Goal: Find contact information: Find contact information

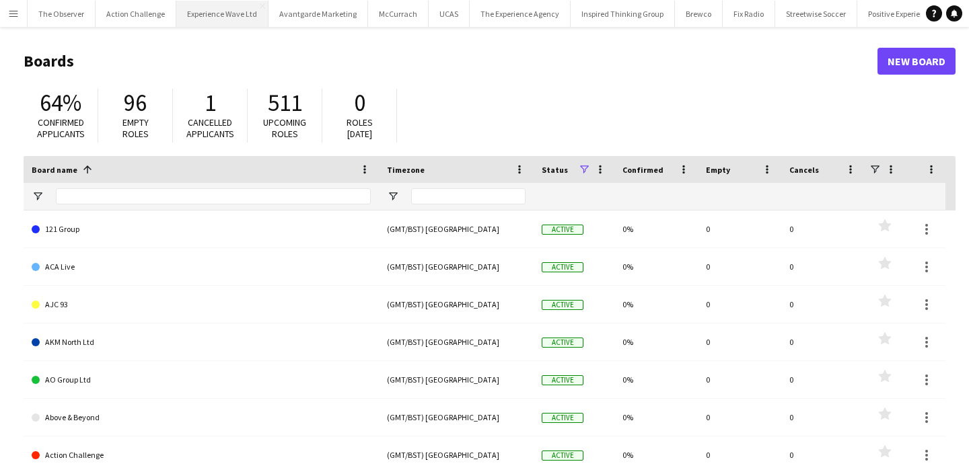
click at [203, 16] on button "Experience Wave Ltd Close" at bounding box center [222, 14] width 92 height 26
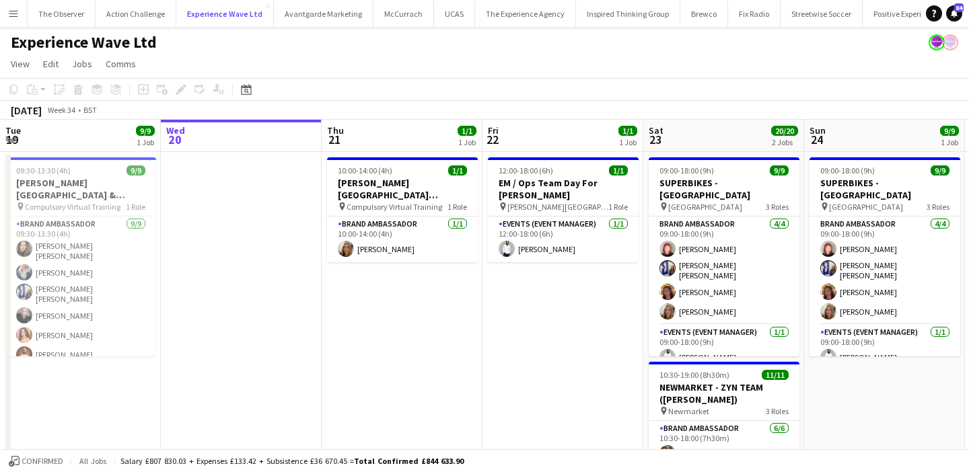
scroll to position [0, 378]
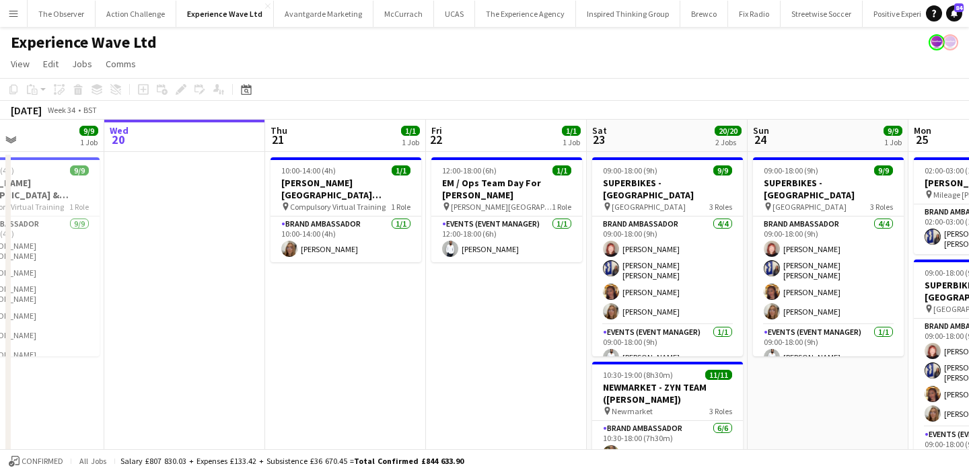
click at [8, 16] on app-icon "Menu" at bounding box center [13, 13] width 11 height 11
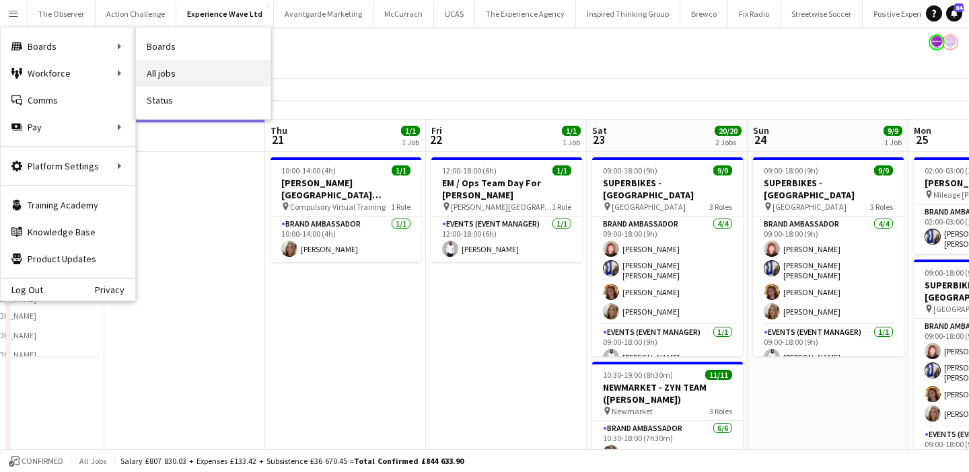
click at [178, 63] on link "All jobs" at bounding box center [203, 73] width 135 height 27
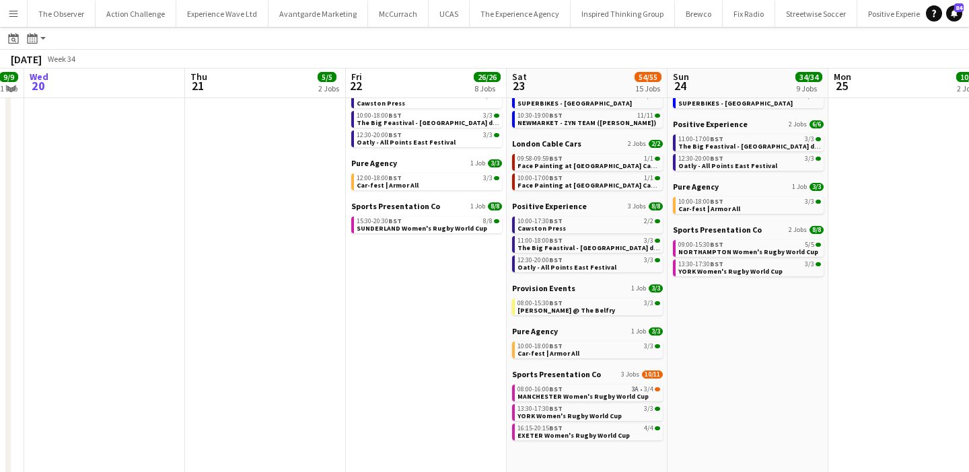
scroll to position [198, 0]
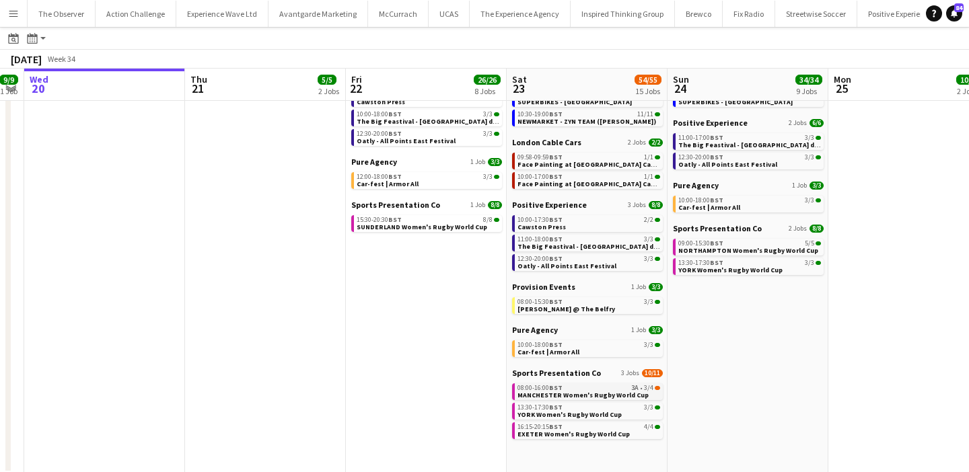
click at [578, 392] on span "MANCHESTER Women's Rugby World Cup" at bounding box center [582, 395] width 131 height 9
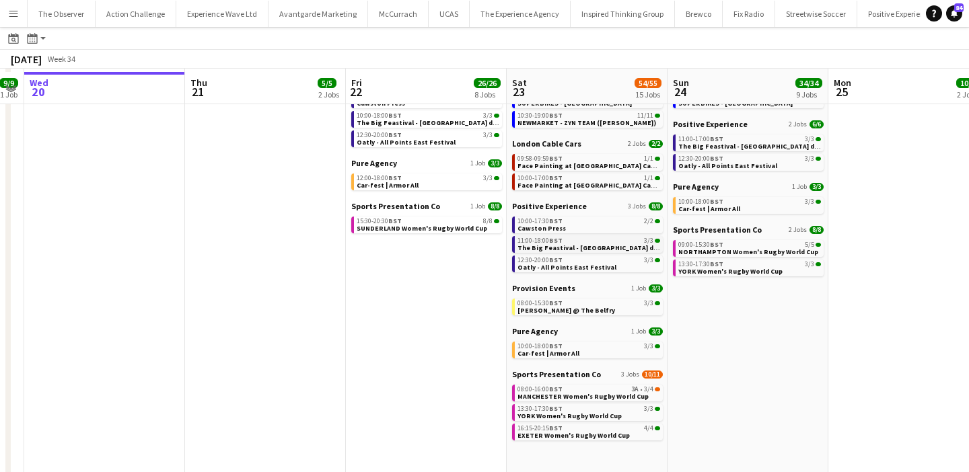
scroll to position [200, 0]
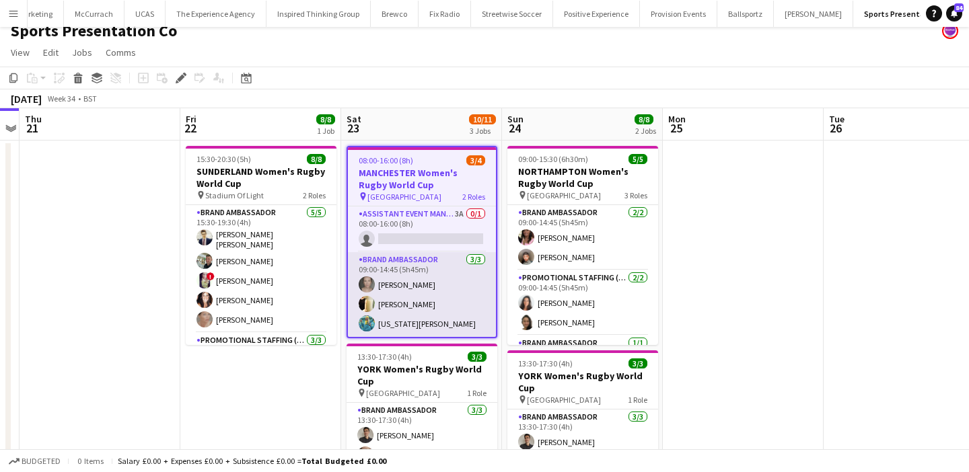
scroll to position [9, 0]
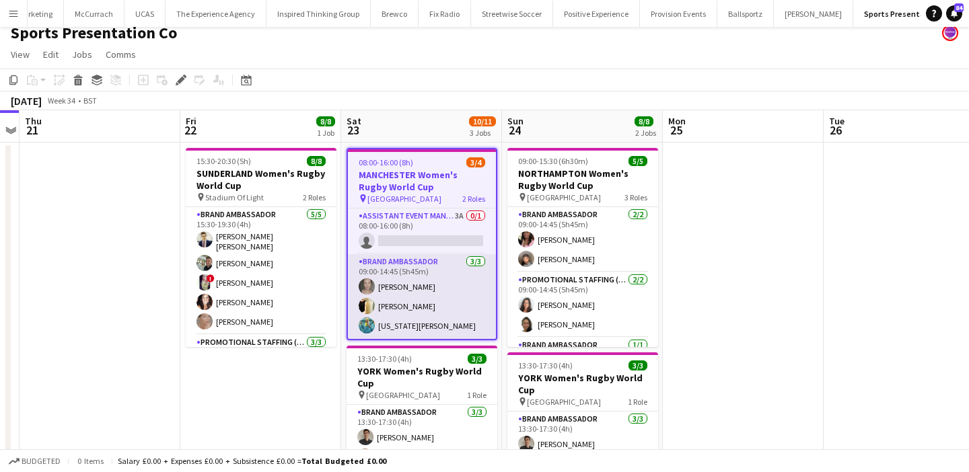
click at [454, 297] on app-card-role "Brand Ambassador [DATE] 09:00-14:45 (5h45m) [PERSON_NAME] [PERSON_NAME] [US_STA…" at bounding box center [422, 296] width 148 height 85
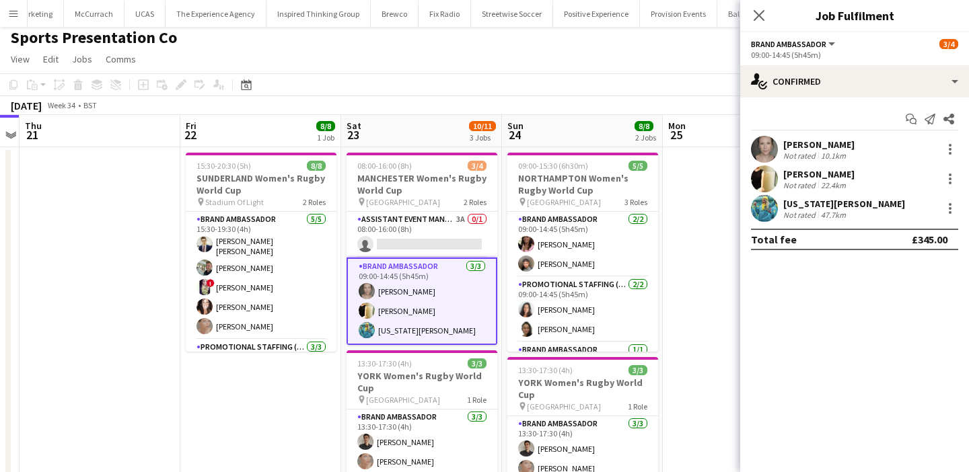
scroll to position [0, 0]
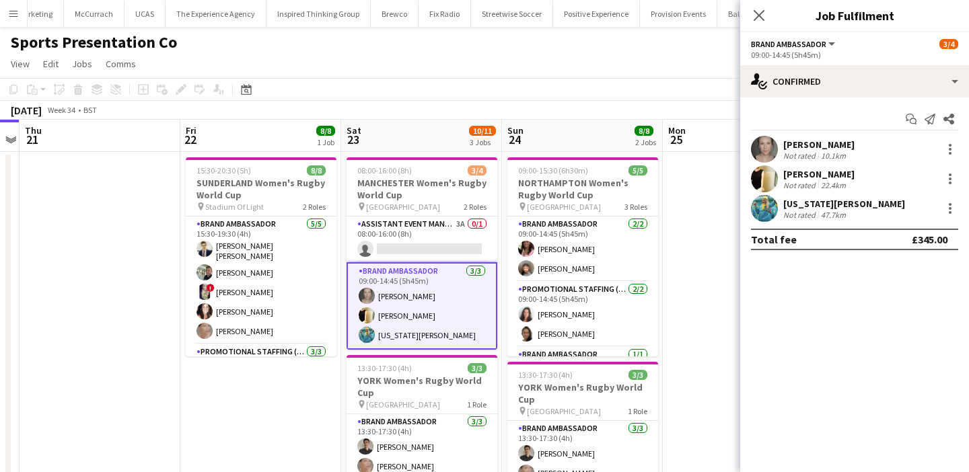
click at [665, 258] on app-date-cell at bounding box center [743, 424] width 161 height 544
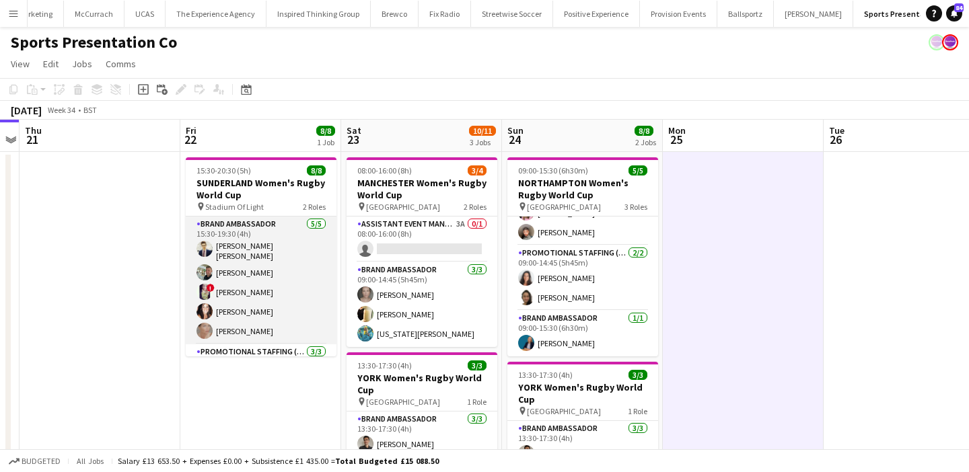
click at [266, 263] on app-card-role "Brand Ambassador [DATE] 15:30-19:30 (4h) [PERSON_NAME] [PERSON_NAME] [PERSON_NA…" at bounding box center [261, 281] width 151 height 128
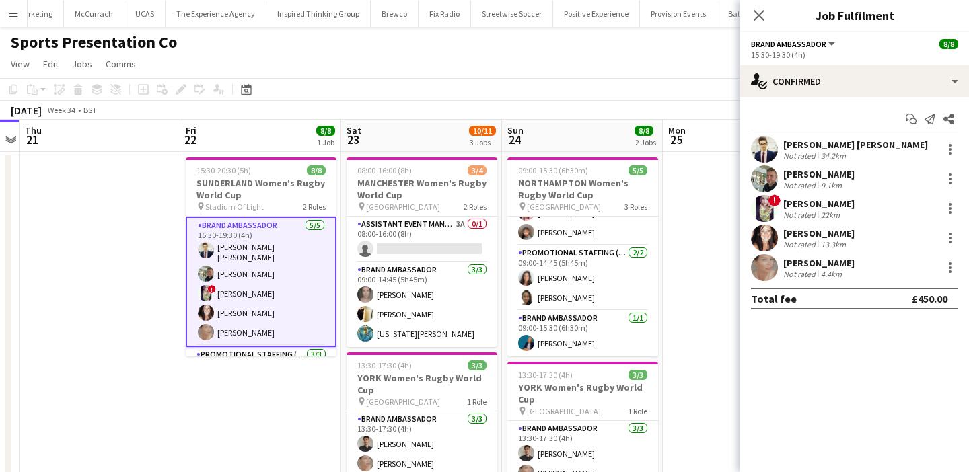
click at [823, 128] on div "Start chat Send notification Share" at bounding box center [854, 119] width 207 height 22
click at [824, 146] on div "[PERSON_NAME] [PERSON_NAME]" at bounding box center [855, 145] width 145 height 12
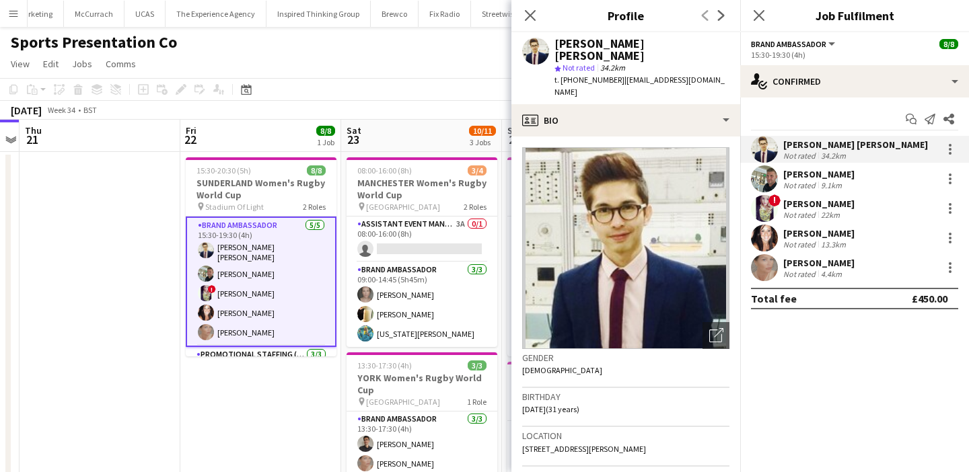
click at [621, 75] on span "| [EMAIL_ADDRESS][DOMAIN_NAME]" at bounding box center [639, 86] width 170 height 22
click at [603, 75] on span "t. [PHONE_NUMBER]" at bounding box center [589, 80] width 70 height 10
drag, startPoint x: 603, startPoint y: 64, endPoint x: 562, endPoint y: 67, distance: 41.1
click at [562, 75] on span "t. [PHONE_NUMBER]" at bounding box center [589, 80] width 70 height 10
copy span "[PHONE_NUMBER]"
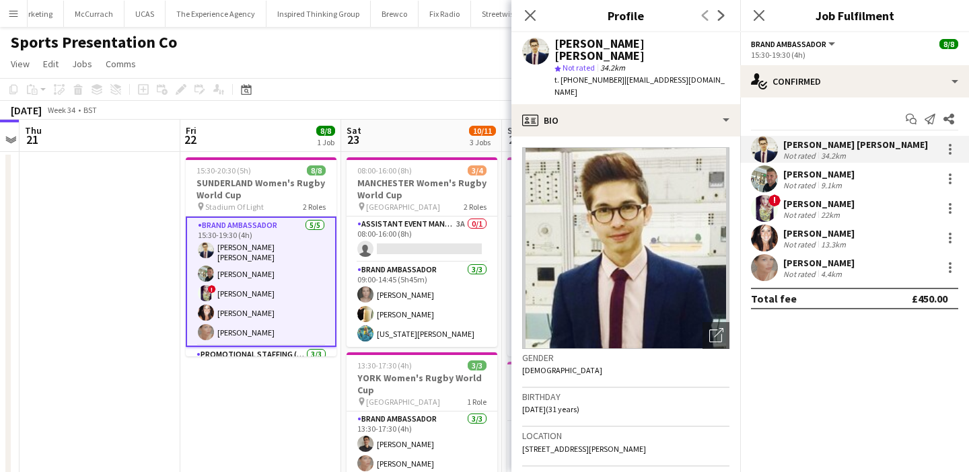
click at [826, 168] on div "[PERSON_NAME]" at bounding box center [818, 174] width 71 height 12
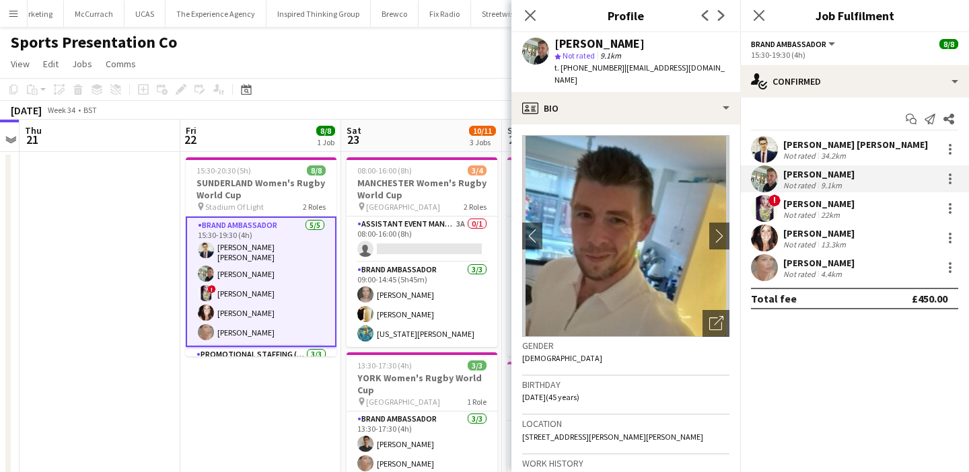
click at [584, 73] on div "t. [PHONE_NUMBER] | [EMAIL_ADDRESS][DOMAIN_NAME]" at bounding box center [641, 74] width 175 height 24
click at [577, 69] on span "t. [PHONE_NUMBER]" at bounding box center [589, 68] width 70 height 10
drag, startPoint x: 576, startPoint y: 69, endPoint x: 560, endPoint y: 69, distance: 16.1
click at [560, 69] on span "t. [PHONE_NUMBER]" at bounding box center [589, 68] width 70 height 10
copy span "[PHONE_NUMBER]"
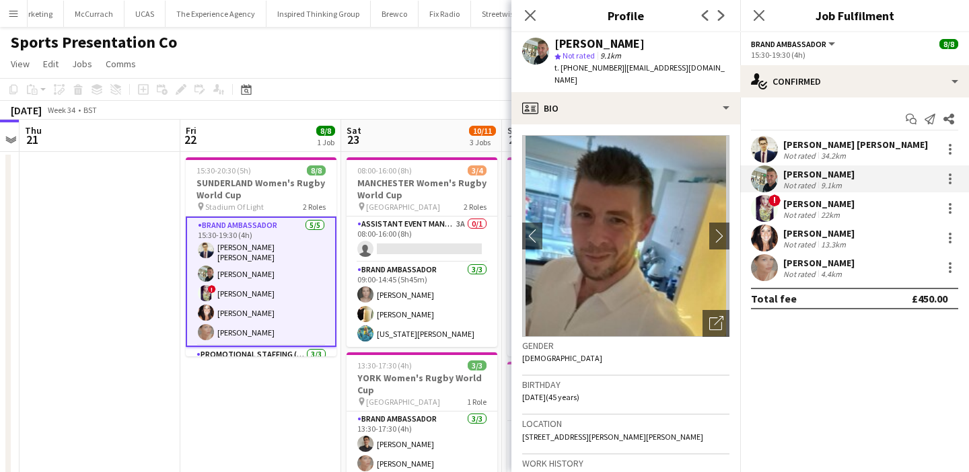
click at [768, 151] on app-user-avatar at bounding box center [764, 149] width 27 height 27
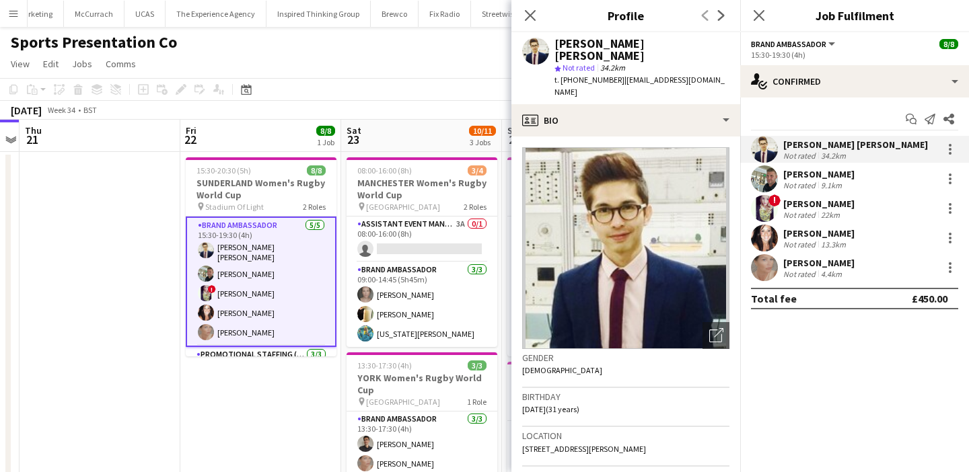
click at [789, 228] on div "[PERSON_NAME]" at bounding box center [818, 233] width 71 height 12
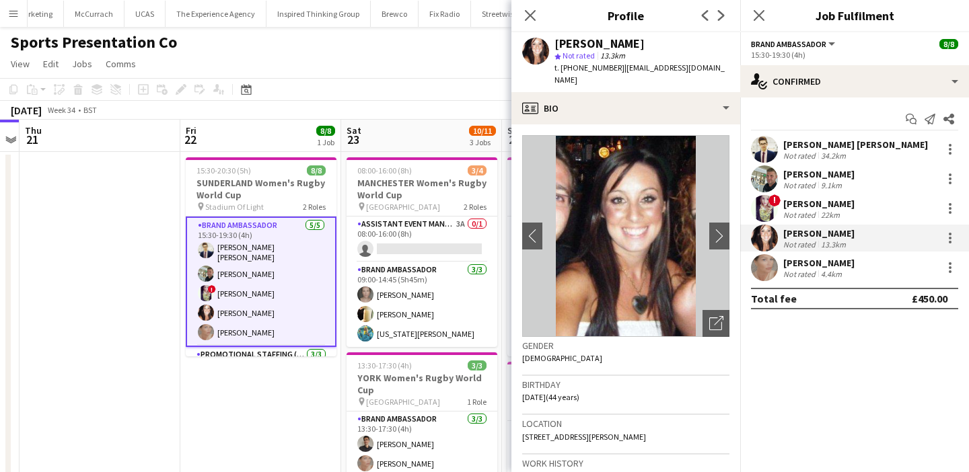
click at [788, 217] on div "Not rated" at bounding box center [800, 215] width 35 height 10
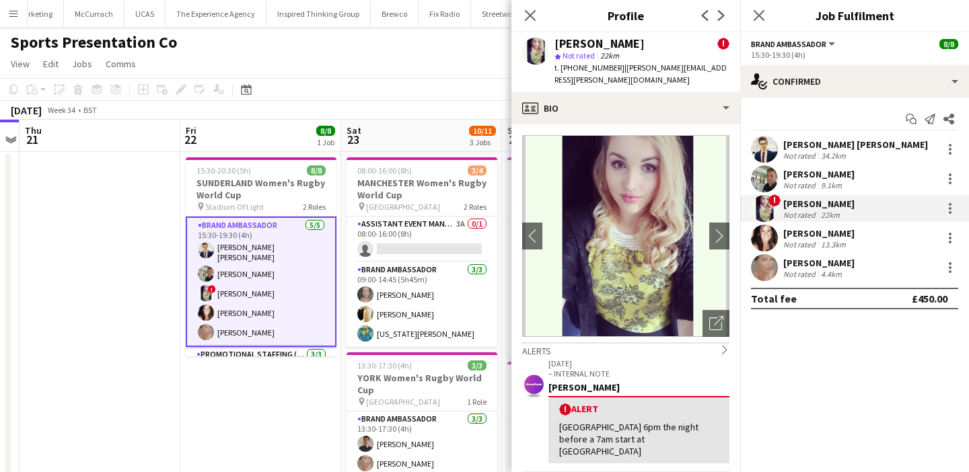
click at [589, 69] on span "t. [PHONE_NUMBER]" at bounding box center [589, 68] width 70 height 10
drag, startPoint x: 589, startPoint y: 69, endPoint x: 560, endPoint y: 69, distance: 28.9
click at [560, 69] on span "t. [PHONE_NUMBER]" at bounding box center [589, 68] width 70 height 10
copy span "[PHONE_NUMBER]"
click at [792, 230] on div "[PERSON_NAME]" at bounding box center [818, 233] width 71 height 12
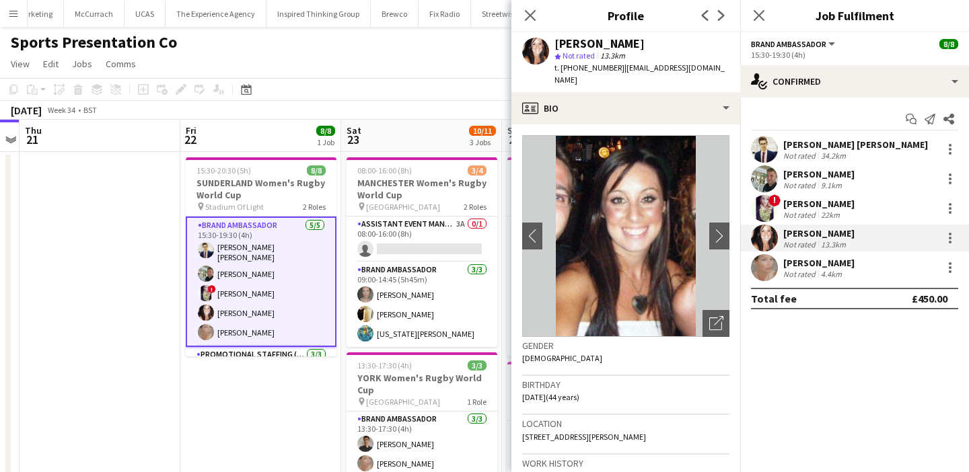
click at [566, 66] on span "t. [PHONE_NUMBER]" at bounding box center [589, 68] width 70 height 10
click at [559, 66] on span "t. [PHONE_NUMBER]" at bounding box center [589, 68] width 70 height 10
copy span "[PHONE_NUMBER]"
click at [775, 276] on div at bounding box center [764, 267] width 27 height 27
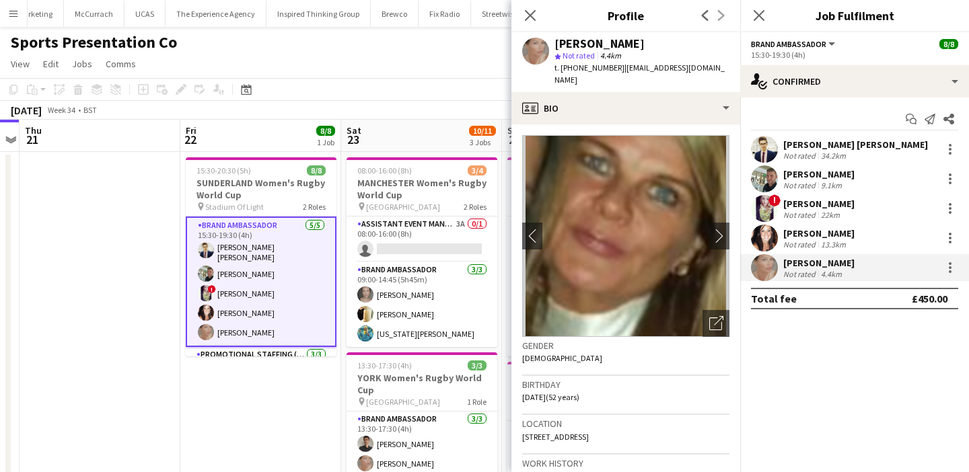
click at [581, 71] on span "t. [PHONE_NUMBER]" at bounding box center [589, 68] width 70 height 10
drag, startPoint x: 581, startPoint y: 71, endPoint x: 561, endPoint y: 71, distance: 19.5
click at [560, 71] on span "t. [PHONE_NUMBER]" at bounding box center [589, 68] width 70 height 10
copy span "[PHONE_NUMBER]"
click at [719, 229] on app-icon "chevron-right" at bounding box center [719, 236] width 21 height 14
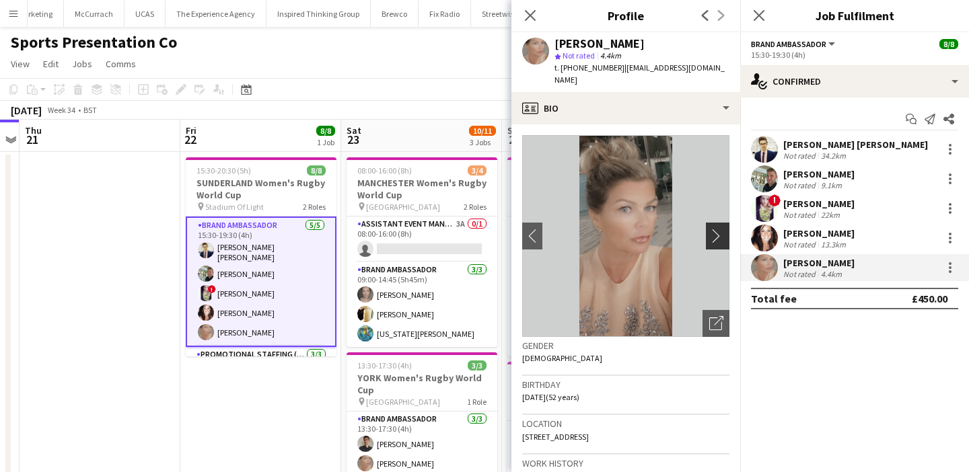
click at [719, 229] on app-icon "chevron-right" at bounding box center [719, 236] width 21 height 14
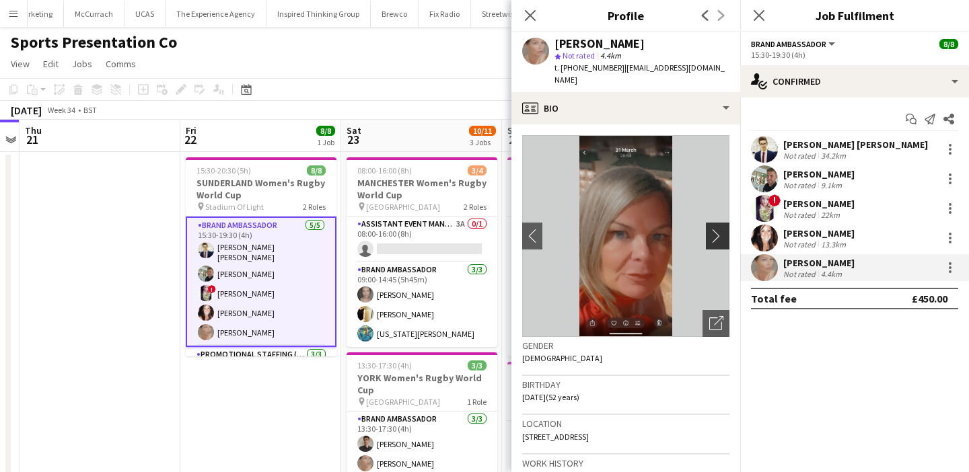
click at [719, 229] on app-icon "chevron-right" at bounding box center [719, 236] width 21 height 14
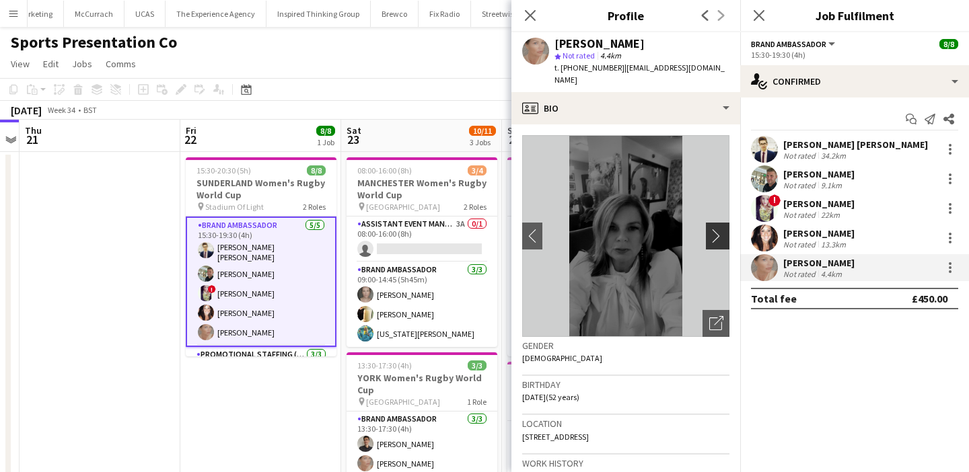
click at [719, 229] on app-icon "chevron-right" at bounding box center [719, 236] width 21 height 14
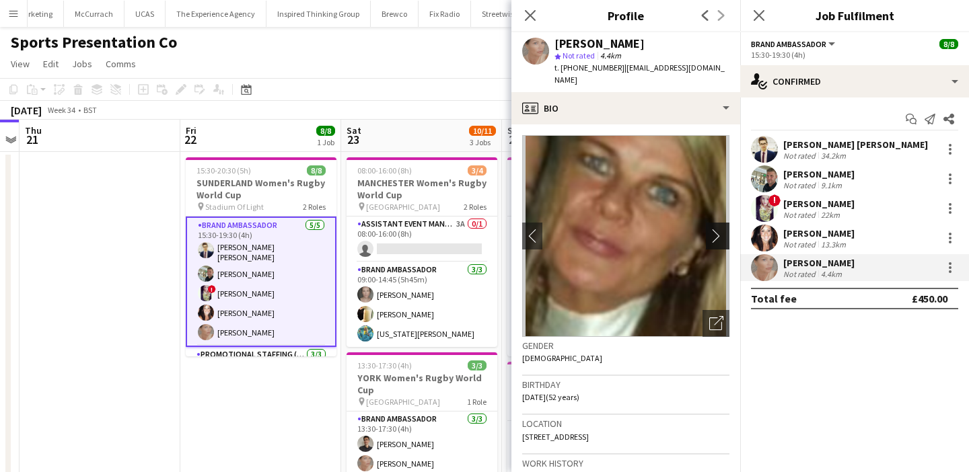
click at [719, 229] on app-icon "chevron-right" at bounding box center [719, 236] width 21 height 14
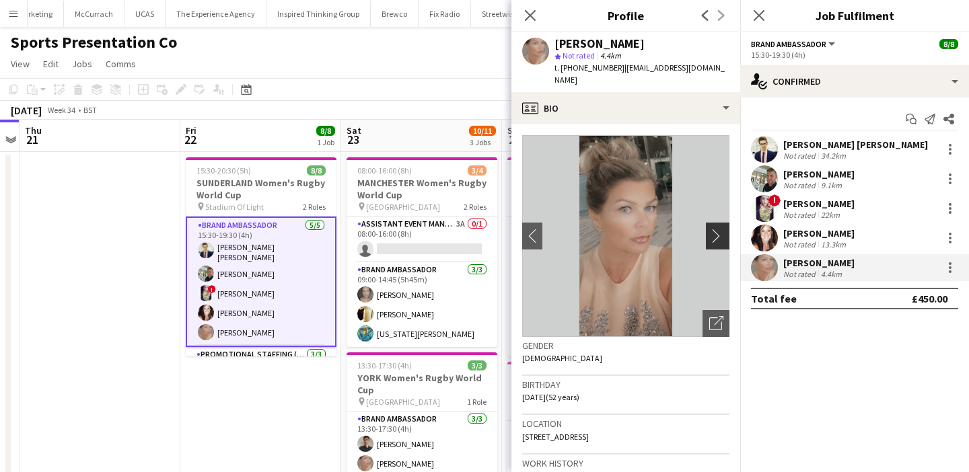
click at [719, 229] on app-icon "chevron-right" at bounding box center [719, 236] width 21 height 14
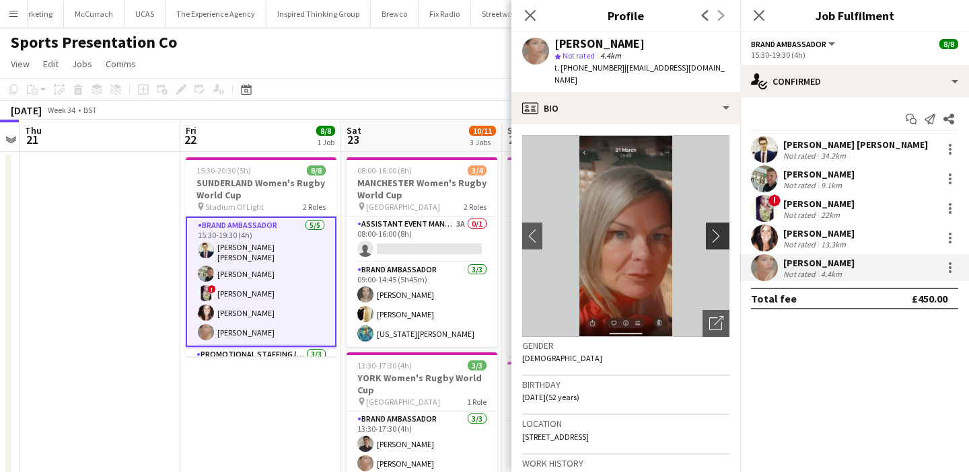
click at [719, 229] on app-icon "chevron-right" at bounding box center [719, 236] width 21 height 14
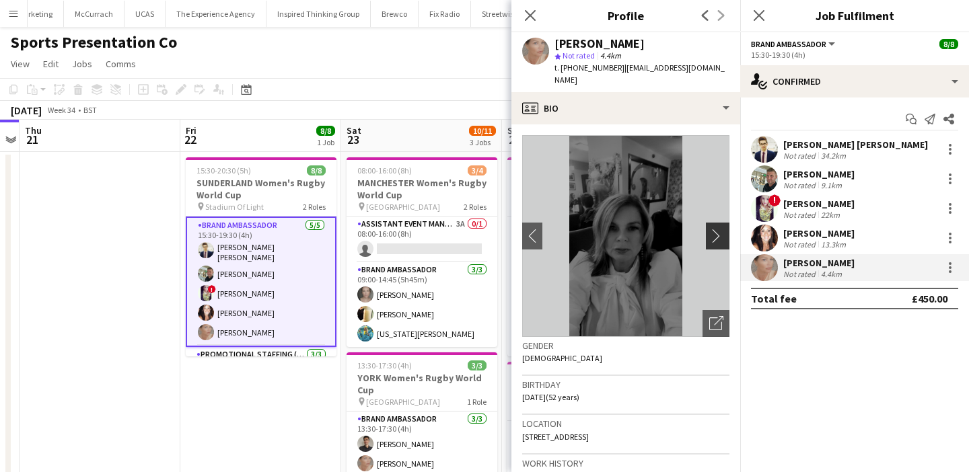
click at [719, 229] on app-icon "chevron-right" at bounding box center [719, 236] width 21 height 14
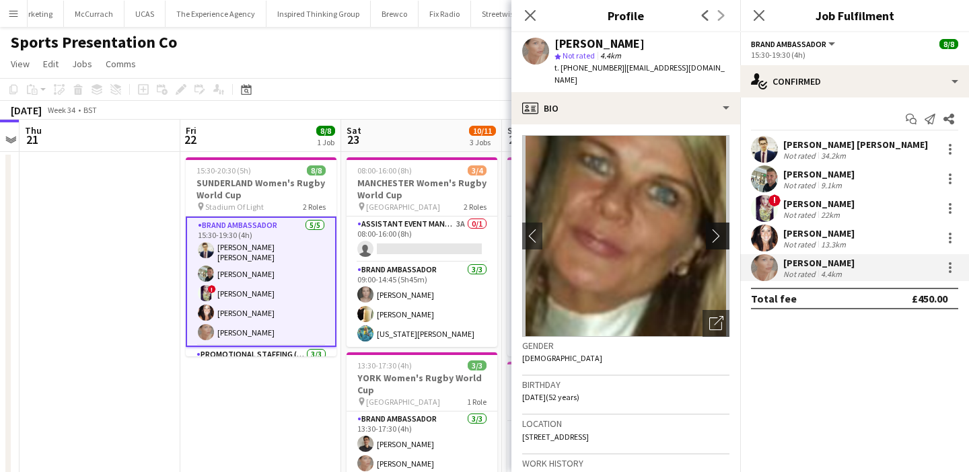
click at [719, 229] on app-icon "chevron-right" at bounding box center [719, 236] width 21 height 14
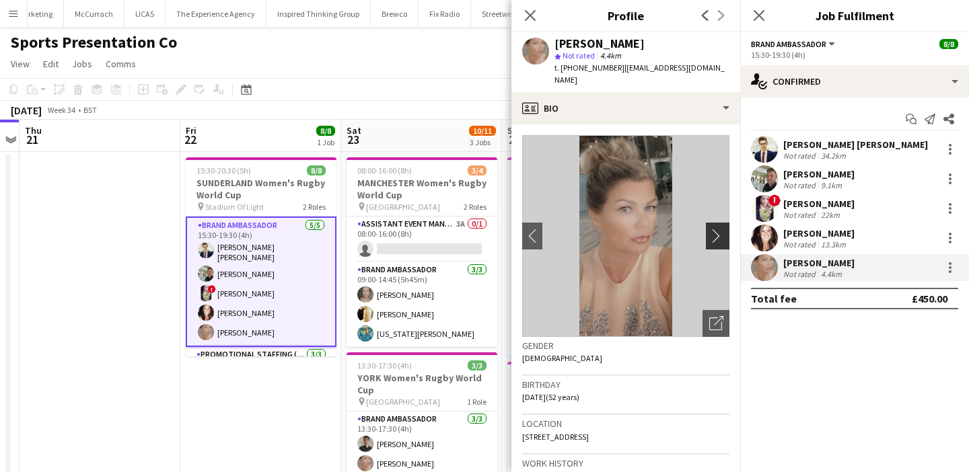
click at [719, 229] on app-icon "chevron-right" at bounding box center [719, 236] width 21 height 14
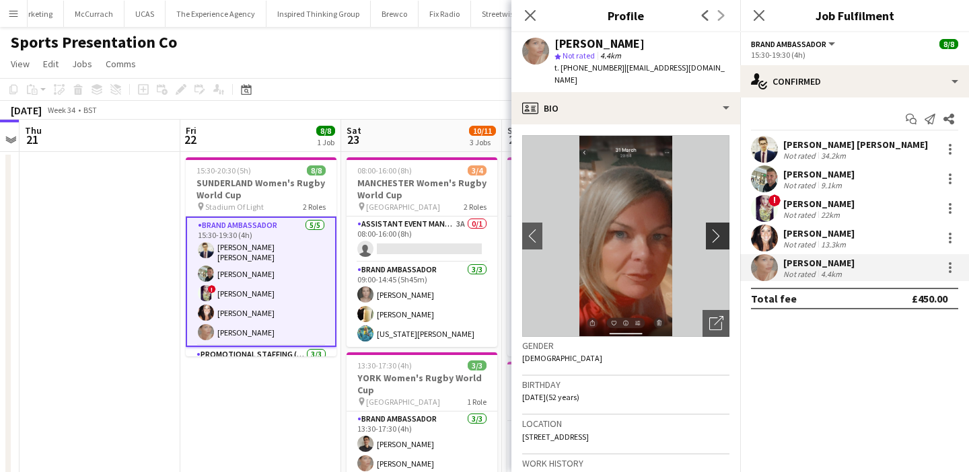
click at [719, 229] on app-icon "chevron-right" at bounding box center [719, 236] width 21 height 14
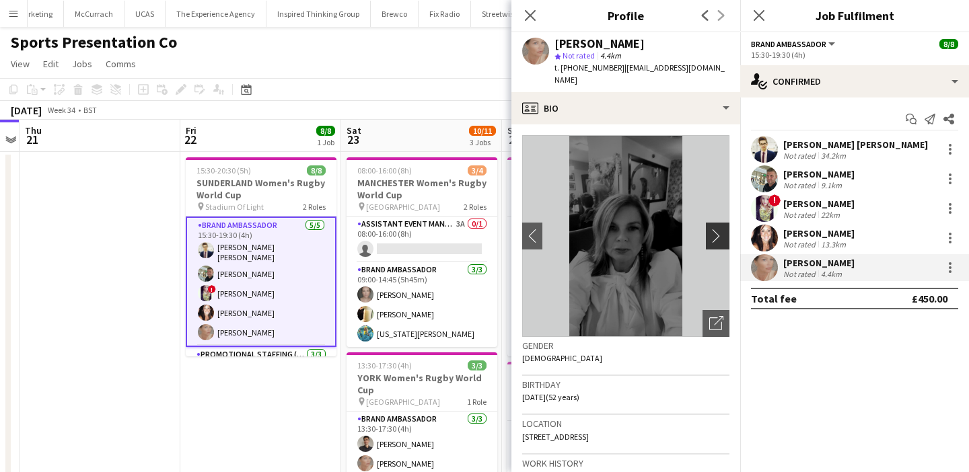
click at [719, 229] on app-icon "chevron-right" at bounding box center [719, 236] width 21 height 14
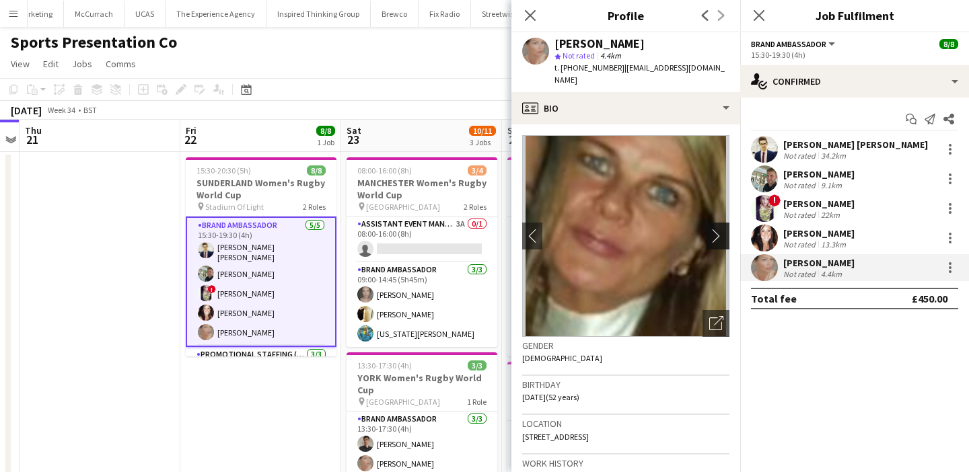
click at [719, 229] on app-icon "chevron-right" at bounding box center [719, 236] width 21 height 14
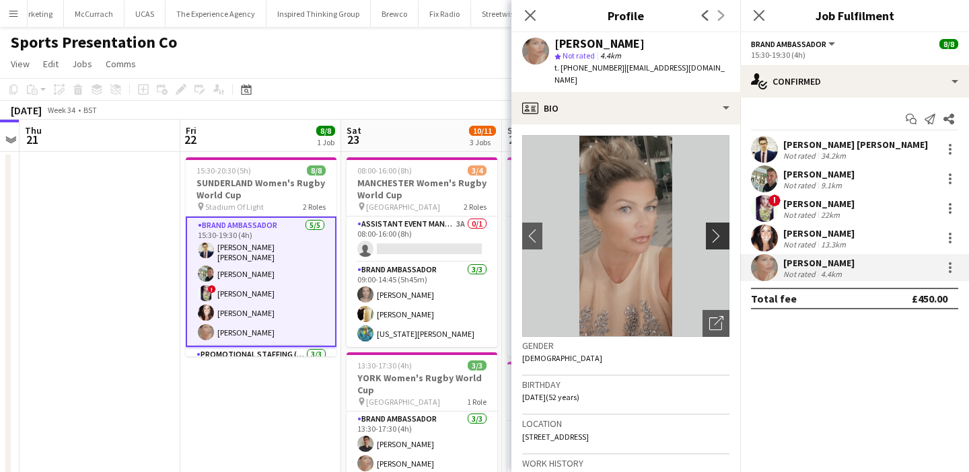
click at [719, 229] on app-icon "chevron-right" at bounding box center [719, 236] width 21 height 14
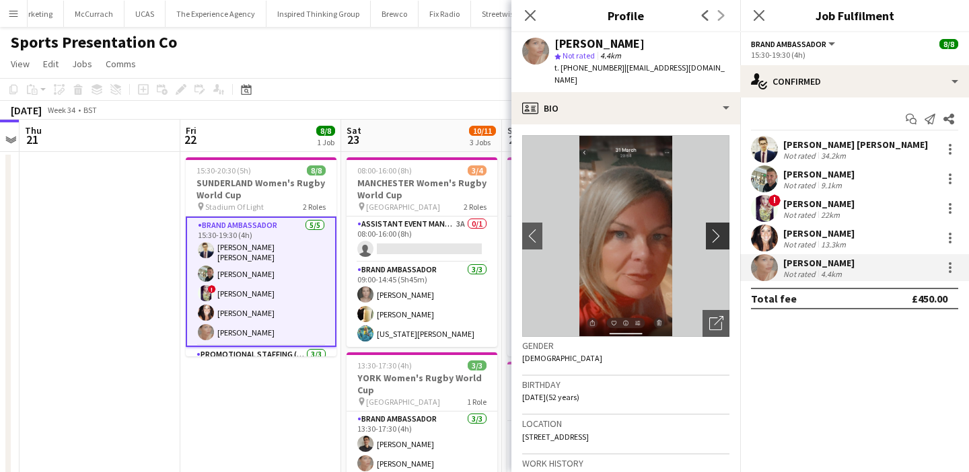
click at [719, 229] on app-icon "chevron-right" at bounding box center [719, 236] width 21 height 14
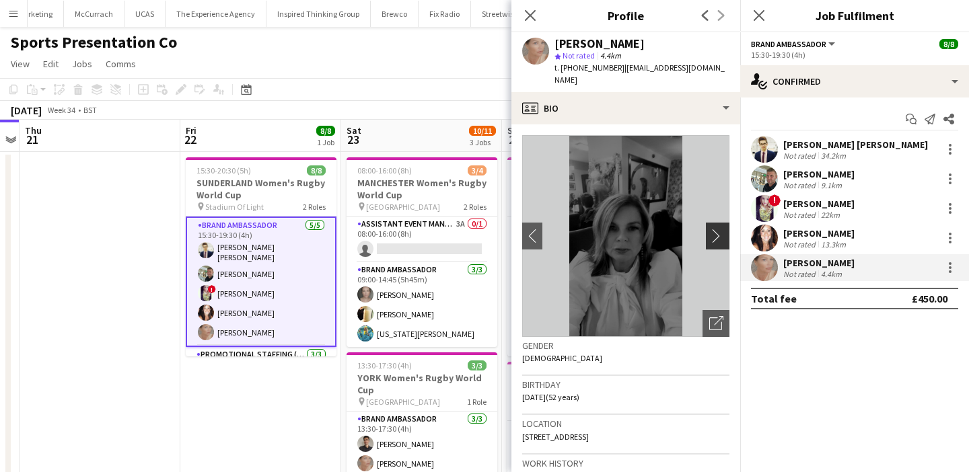
click at [719, 229] on app-icon "chevron-right" at bounding box center [719, 236] width 21 height 14
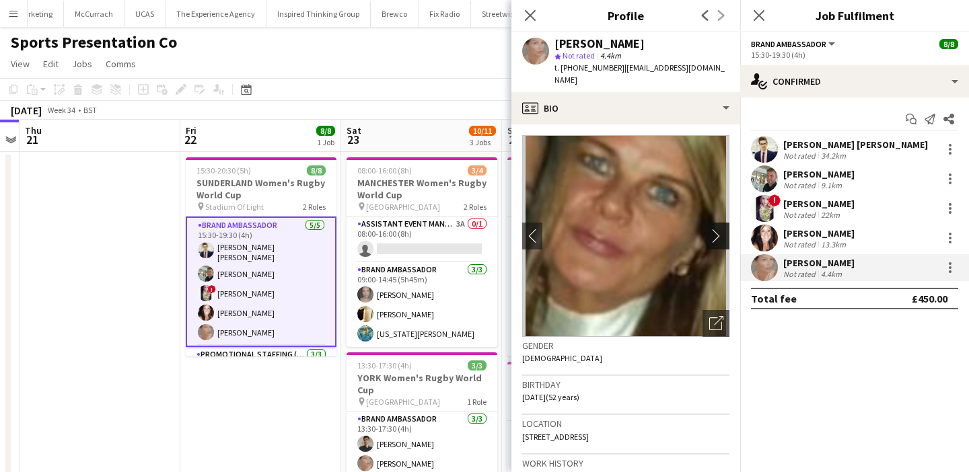
click at [719, 229] on app-icon "chevron-right" at bounding box center [719, 236] width 21 height 14
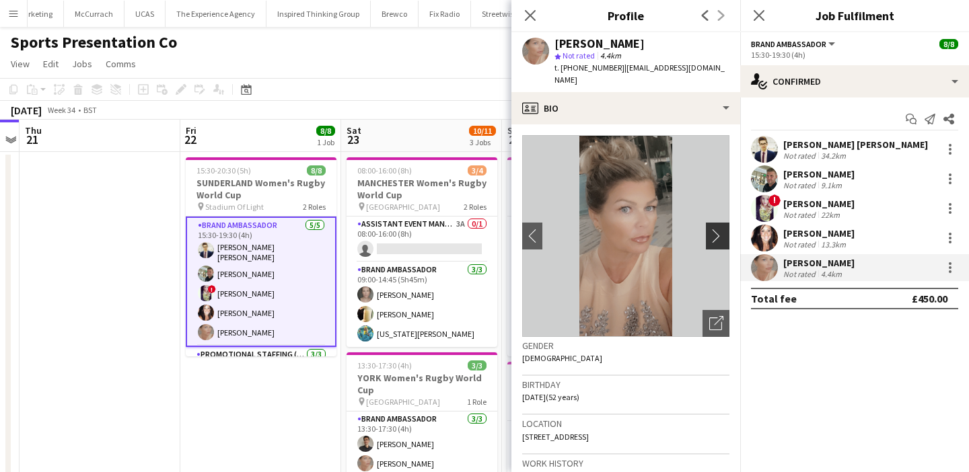
click at [719, 229] on app-icon "chevron-right" at bounding box center [719, 236] width 21 height 14
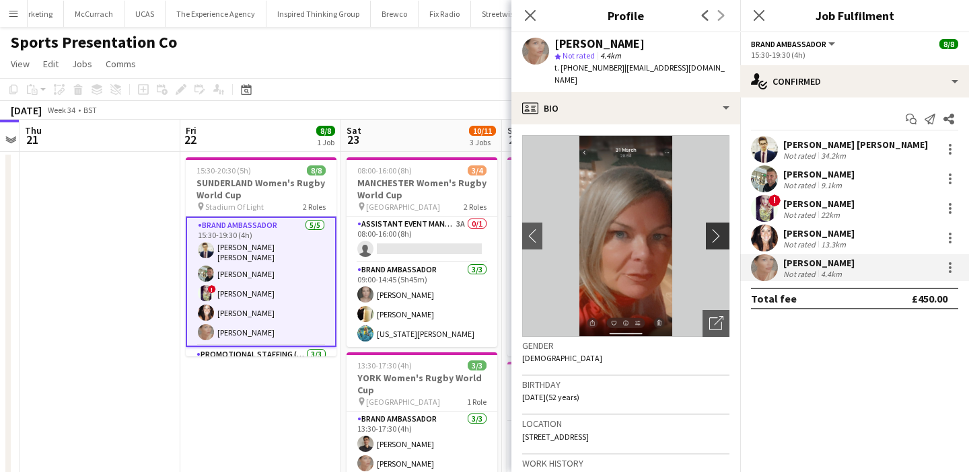
click at [719, 229] on app-icon "chevron-right" at bounding box center [719, 236] width 21 height 14
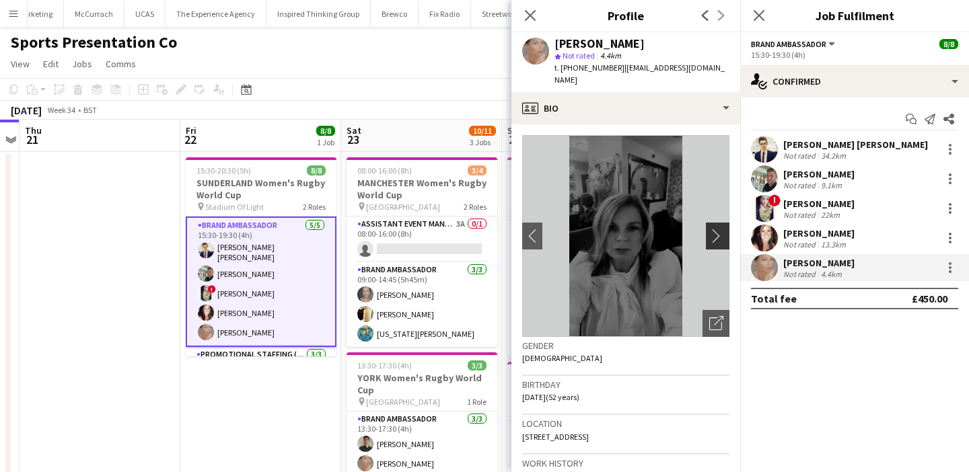
click at [719, 229] on app-icon "chevron-right" at bounding box center [719, 236] width 21 height 14
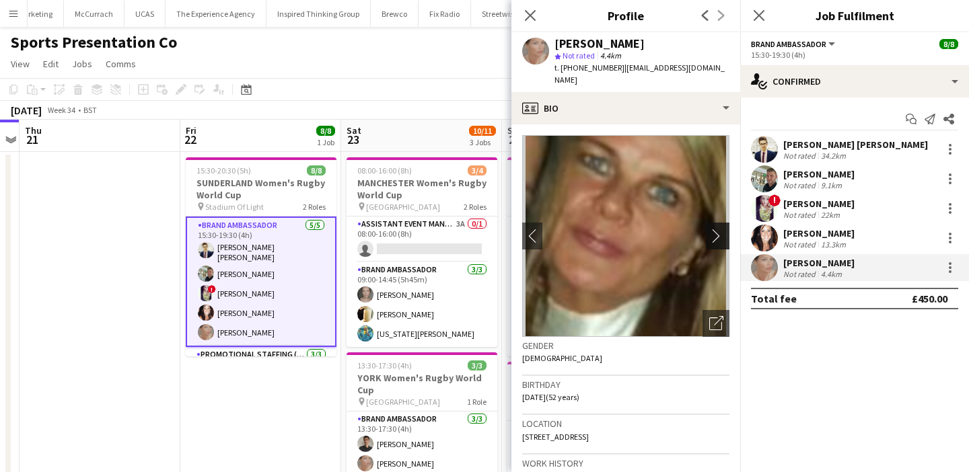
click at [714, 229] on app-icon "chevron-right" at bounding box center [719, 236] width 21 height 14
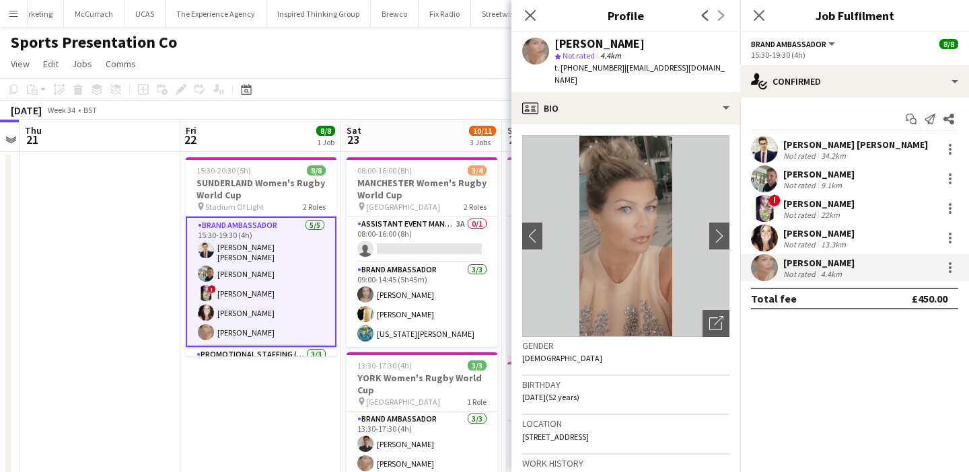
scroll to position [57, 0]
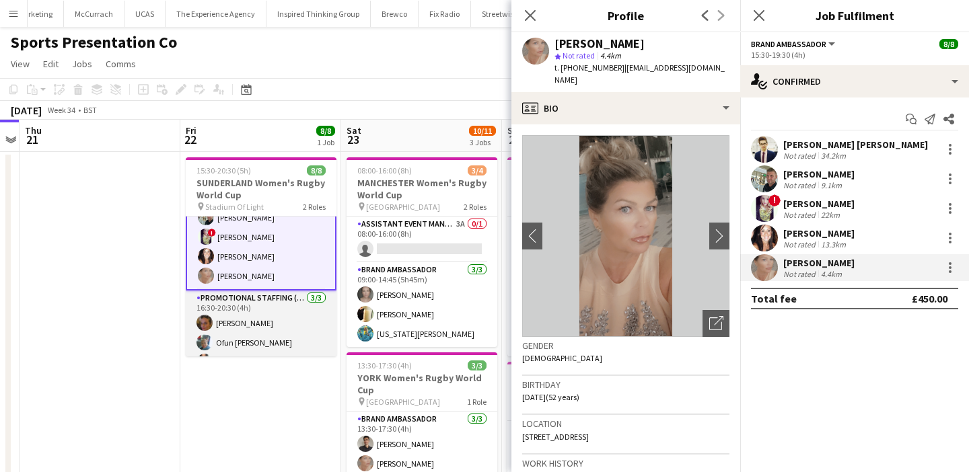
click at [268, 328] on app-card-role "Promotional Staffing (Brand Ambassadors) [DATE] 16:30-20:30 (4h) [PERSON_NAME] …" at bounding box center [261, 333] width 151 height 85
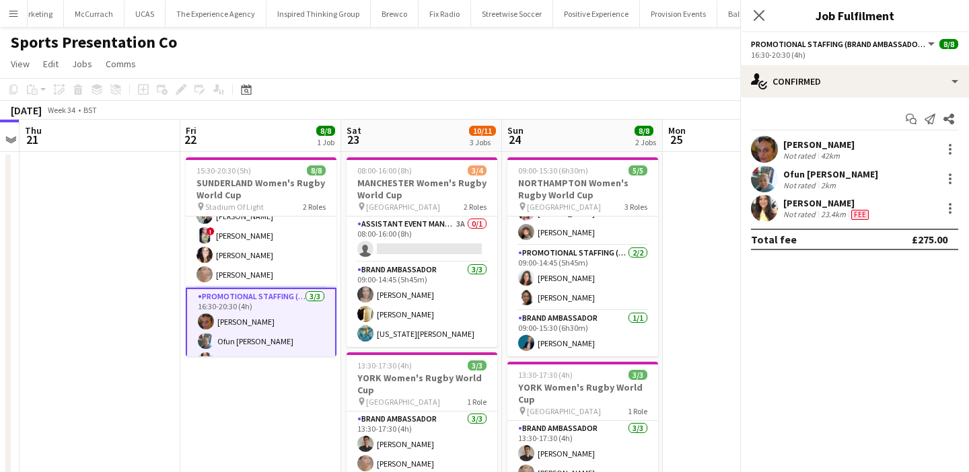
scroll to position [55, 0]
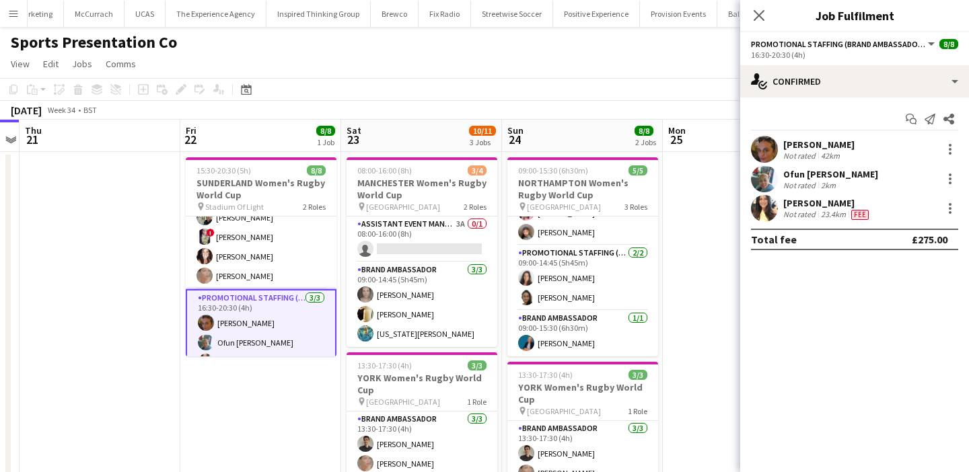
click at [766, 157] on app-user-avatar at bounding box center [764, 149] width 27 height 27
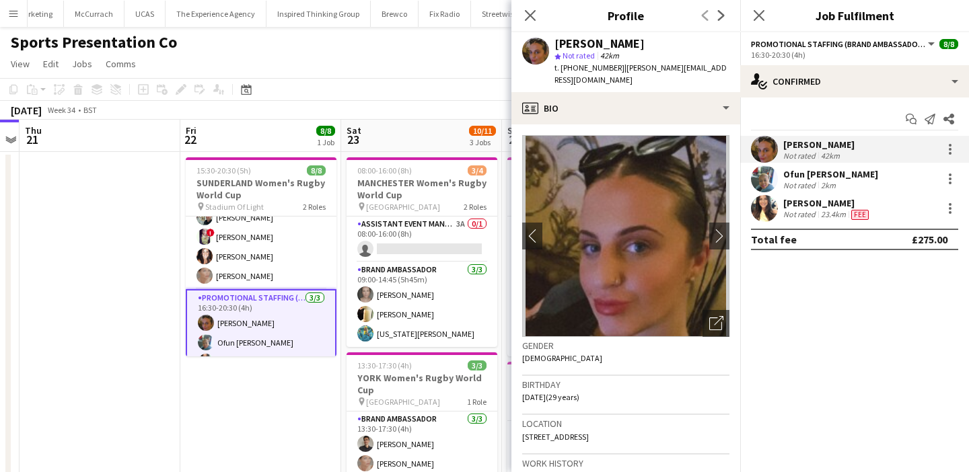
click at [589, 67] on span "t. [PHONE_NUMBER]" at bounding box center [589, 68] width 70 height 10
drag, startPoint x: 589, startPoint y: 67, endPoint x: 560, endPoint y: 67, distance: 28.3
click at [560, 67] on span "t. [PHONE_NUMBER]" at bounding box center [589, 68] width 70 height 10
copy span "[PHONE_NUMBER]"
click at [771, 172] on app-user-avatar at bounding box center [764, 178] width 27 height 27
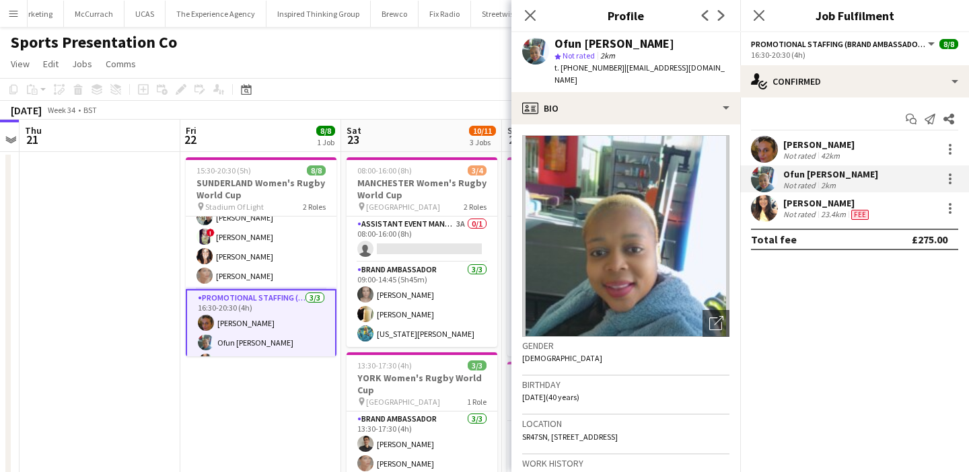
click at [578, 67] on span "t. [PHONE_NUMBER]" at bounding box center [589, 68] width 70 height 10
drag, startPoint x: 578, startPoint y: 67, endPoint x: 561, endPoint y: 67, distance: 16.8
click at [562, 67] on span "t. [PHONE_NUMBER]" at bounding box center [589, 68] width 70 height 10
copy span "[PHONE_NUMBER]"
click at [783, 208] on div "[PERSON_NAME]" at bounding box center [827, 203] width 88 height 12
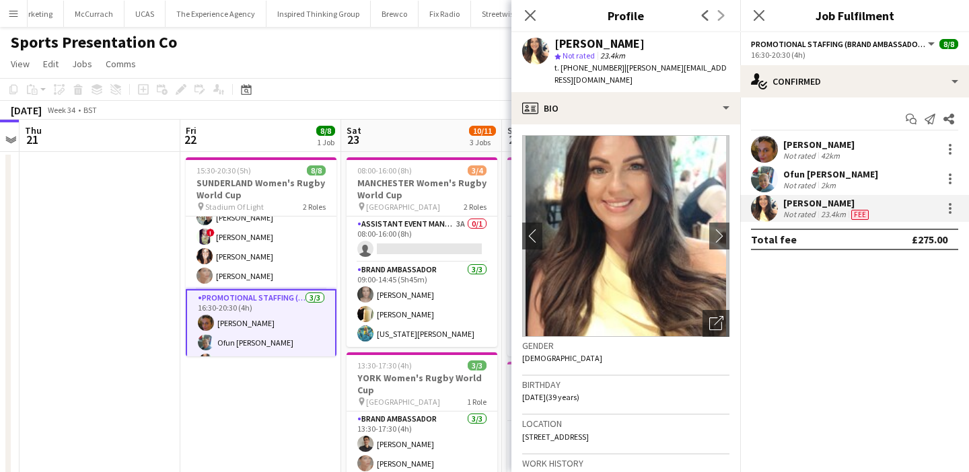
click at [584, 71] on span "t. [PHONE_NUMBER]" at bounding box center [589, 68] width 70 height 10
drag, startPoint x: 584, startPoint y: 71, endPoint x: 560, endPoint y: 71, distance: 24.2
click at [560, 71] on span "t. [PHONE_NUMBER]" at bounding box center [589, 68] width 70 height 10
copy span "[PHONE_NUMBER]"
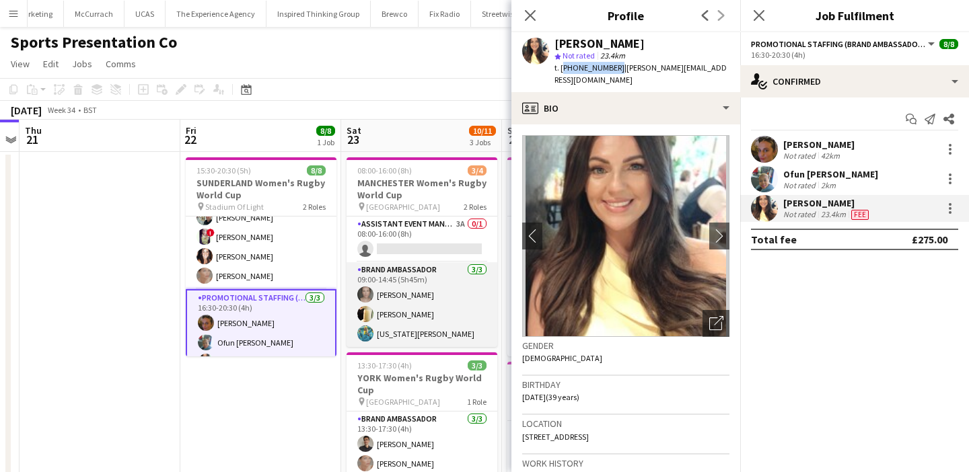
click at [470, 294] on app-card-role "Brand Ambassador [DATE] 09:00-14:45 (5h45m) [PERSON_NAME] [PERSON_NAME] [US_STA…" at bounding box center [421, 304] width 151 height 85
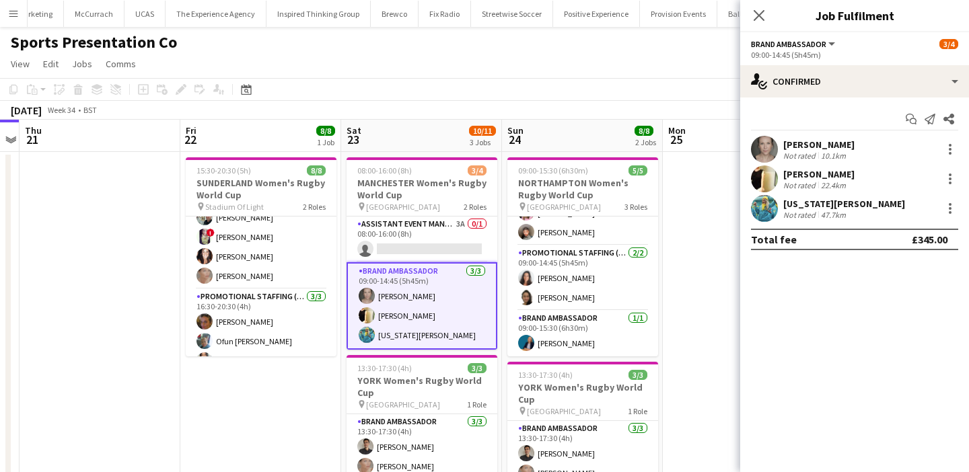
click at [766, 145] on app-user-avatar at bounding box center [764, 149] width 27 height 27
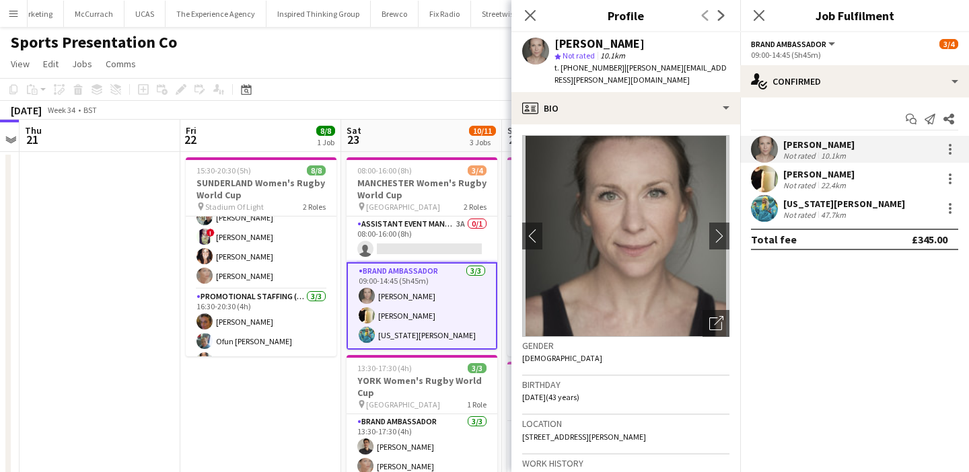
click at [593, 71] on span "t. [PHONE_NUMBER]" at bounding box center [589, 68] width 70 height 10
drag, startPoint x: 593, startPoint y: 71, endPoint x: 561, endPoint y: 71, distance: 31.6
click at [561, 71] on span "t. [PHONE_NUMBER]" at bounding box center [589, 68] width 70 height 10
copy span "[PHONE_NUMBER]"
click at [762, 180] on app-user-avatar at bounding box center [764, 178] width 27 height 27
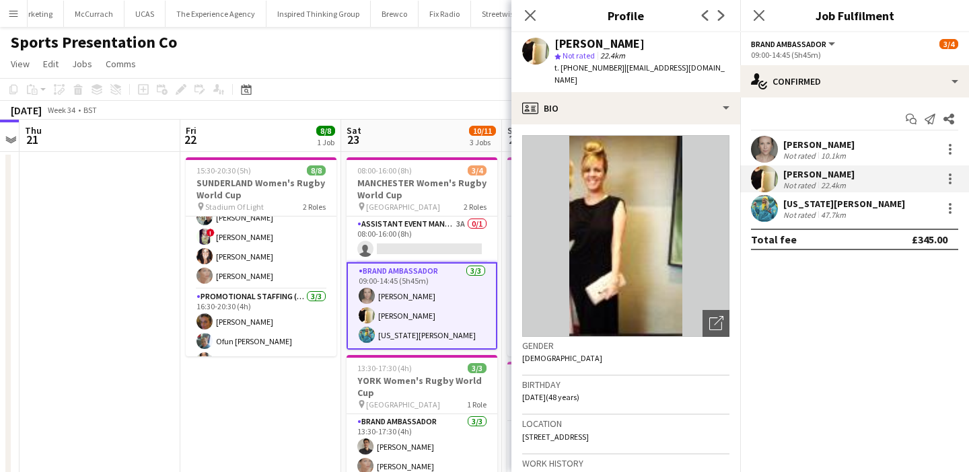
click at [593, 71] on span "t. [PHONE_NUMBER]" at bounding box center [589, 68] width 70 height 10
drag, startPoint x: 593, startPoint y: 71, endPoint x: 561, endPoint y: 71, distance: 31.6
click at [561, 71] on span "t. [PHONE_NUMBER]" at bounding box center [589, 68] width 70 height 10
copy span "[PHONE_NUMBER]"
click at [811, 213] on div "Not rated" at bounding box center [800, 215] width 35 height 10
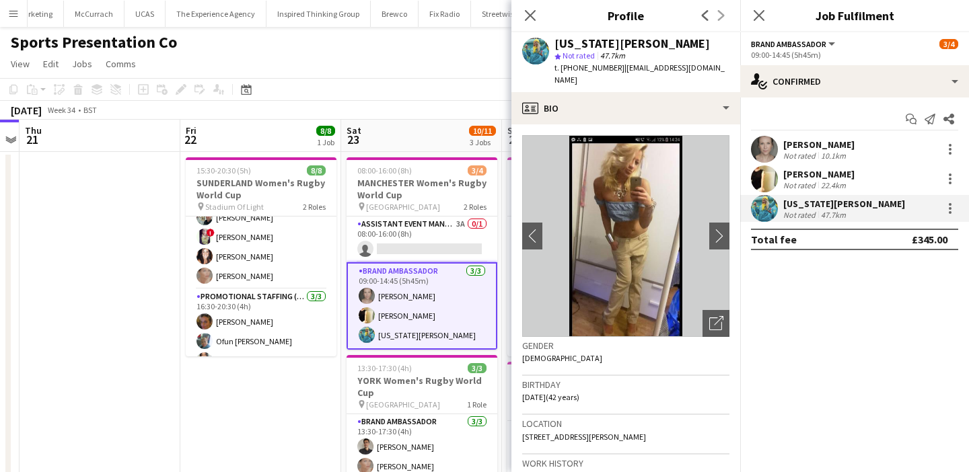
click at [601, 69] on span "t. [PHONE_NUMBER]" at bounding box center [589, 68] width 70 height 10
drag, startPoint x: 601, startPoint y: 69, endPoint x: 562, endPoint y: 69, distance: 39.0
click at [562, 69] on span "t. [PHONE_NUMBER]" at bounding box center [589, 68] width 70 height 10
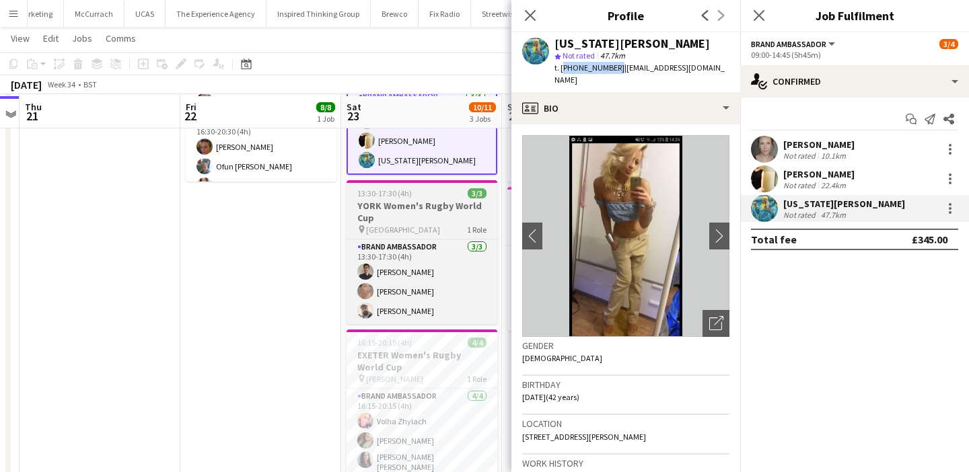
scroll to position [176, 0]
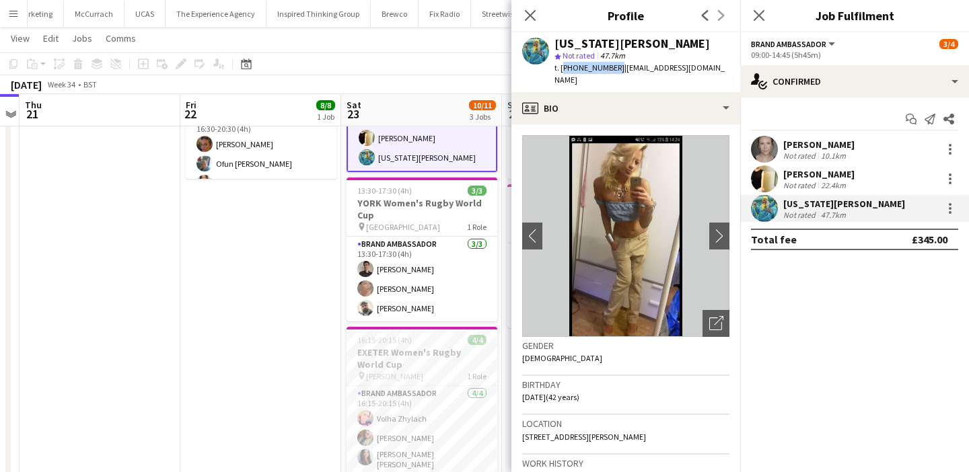
click at [301, 367] on app-date-cell "15:30-20:30 (5h) 8/8 SUNDERLAND Women's Rugby World Cup pin Stadium Of Light 2 …" at bounding box center [260, 246] width 161 height 544
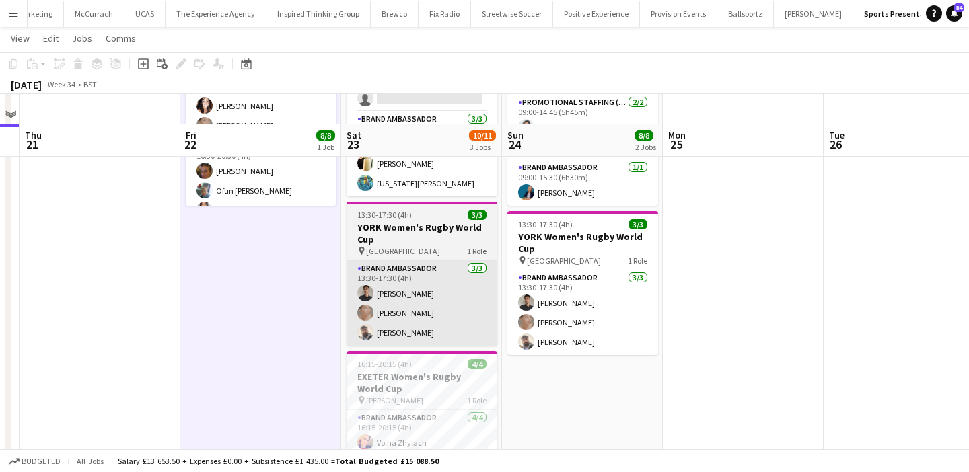
scroll to position [193, 0]
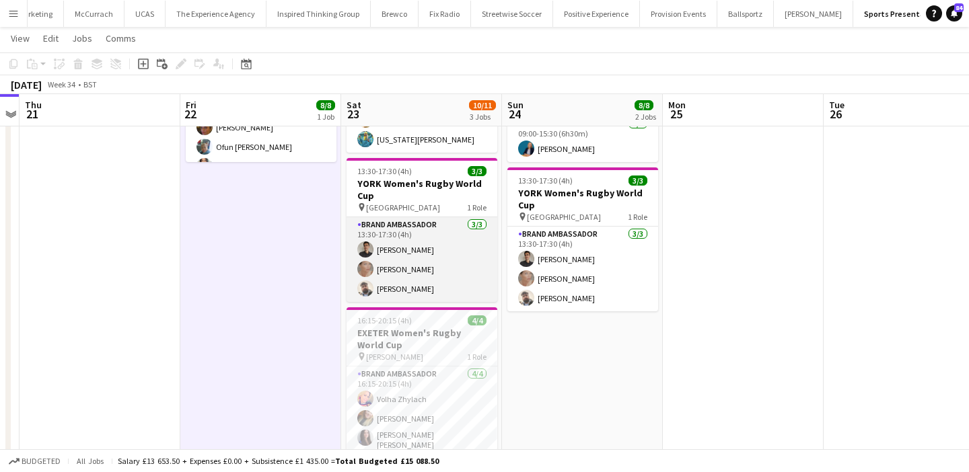
click at [434, 272] on app-card-role "Brand Ambassador [DATE] 13:30-17:30 (4h) [PERSON_NAME] [PERSON_NAME] [PERSON_NA…" at bounding box center [421, 259] width 151 height 85
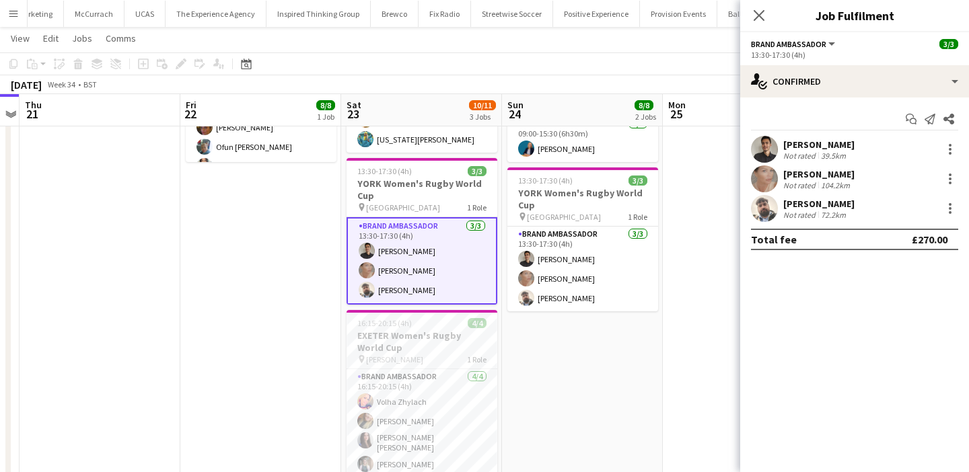
click at [813, 153] on div "Not rated" at bounding box center [800, 156] width 35 height 10
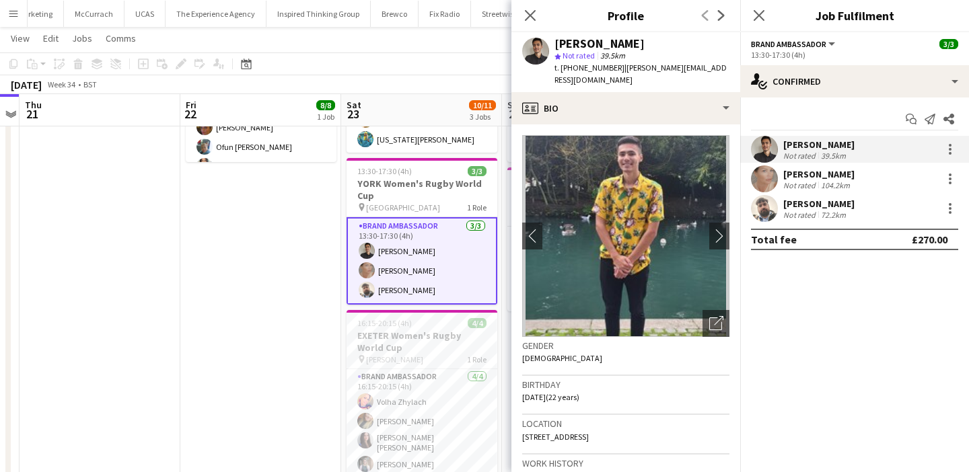
click at [574, 68] on span "t. [PHONE_NUMBER]" at bounding box center [589, 68] width 70 height 10
drag, startPoint x: 574, startPoint y: 68, endPoint x: 555, endPoint y: 69, distance: 18.8
click at [555, 69] on span "t. [PHONE_NUMBER]" at bounding box center [589, 68] width 70 height 10
click at [562, 69] on span "t. [PHONE_NUMBER]" at bounding box center [589, 68] width 70 height 10
drag, startPoint x: 562, startPoint y: 69, endPoint x: 593, endPoint y: 69, distance: 30.3
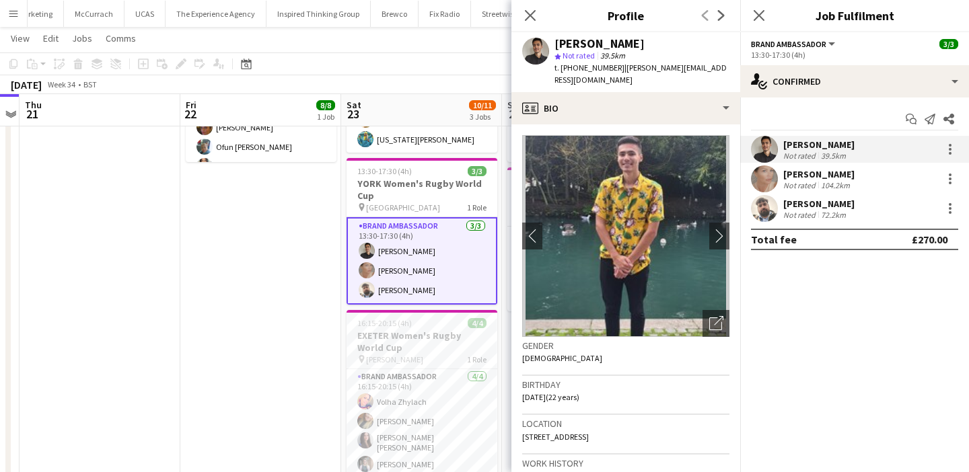
click at [593, 69] on span "t. [PHONE_NUMBER]" at bounding box center [589, 68] width 70 height 10
click at [765, 182] on app-user-avatar at bounding box center [764, 178] width 27 height 27
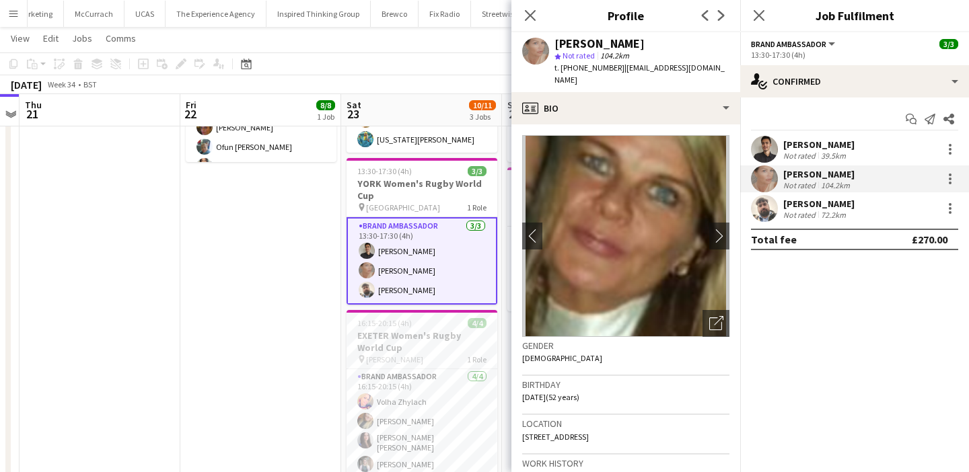
click at [593, 74] on div "t. [PHONE_NUMBER] | [EMAIL_ADDRESS][DOMAIN_NAME]" at bounding box center [641, 74] width 175 height 24
click at [586, 69] on span "t. [PHONE_NUMBER]" at bounding box center [589, 68] width 70 height 10
drag, startPoint x: 586, startPoint y: 69, endPoint x: 560, endPoint y: 69, distance: 25.6
click at [560, 69] on span "t. [PHONE_NUMBER]" at bounding box center [589, 68] width 70 height 10
click at [769, 208] on app-user-avatar at bounding box center [764, 208] width 27 height 27
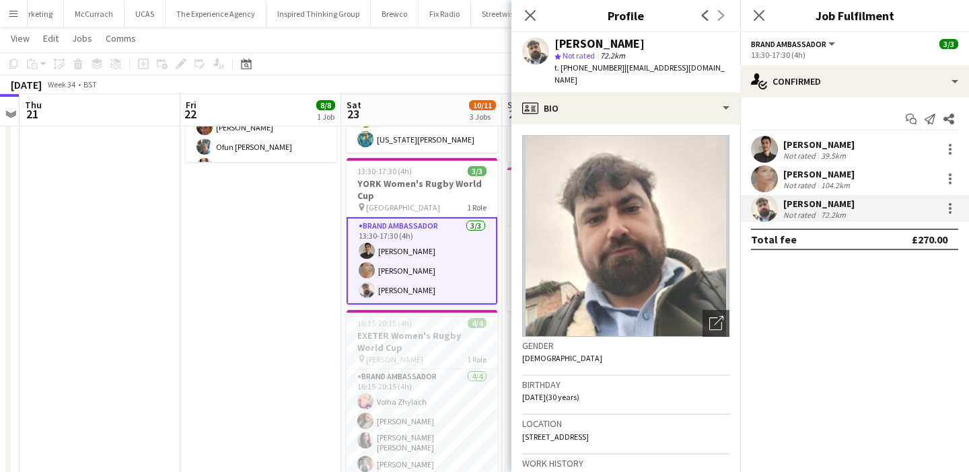
click at [570, 68] on span "t. [PHONE_NUMBER]" at bounding box center [589, 68] width 70 height 10
drag, startPoint x: 570, startPoint y: 68, endPoint x: 560, endPoint y: 69, distance: 9.4
click at [560, 68] on span "t. [PHONE_NUMBER]" at bounding box center [589, 68] width 70 height 10
click at [294, 352] on app-date-cell "15:30-20:30 (5h) 8/8 SUNDERLAND Women's Rugby World Cup pin Stadium Of Light 2 …" at bounding box center [260, 230] width 161 height 544
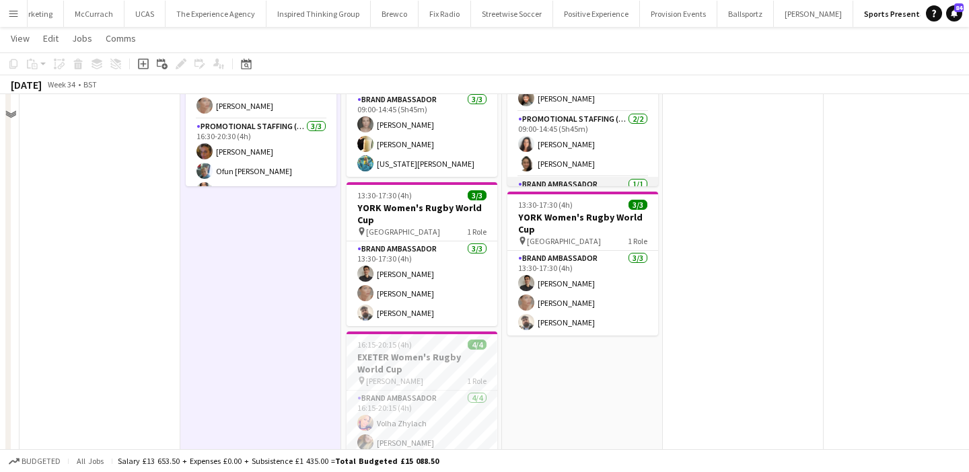
scroll to position [244, 0]
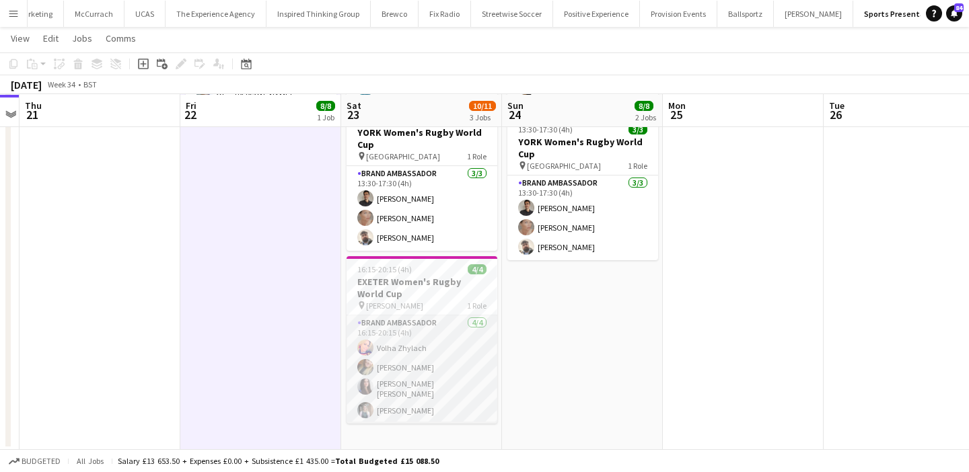
click at [458, 344] on app-card-role "Brand Ambassador [DATE] 16:15-20:15 (4h) [PERSON_NAME] Zhylach [PERSON_NAME] [P…" at bounding box center [421, 369] width 151 height 108
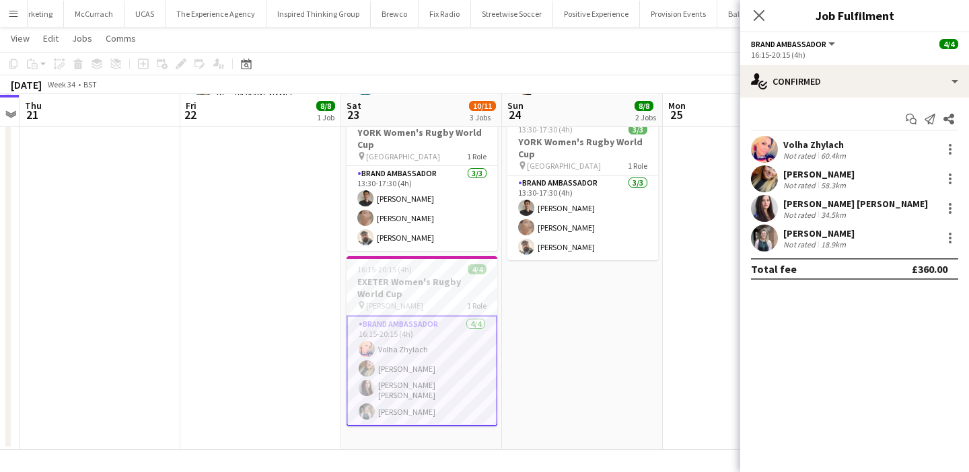
click at [769, 141] on app-user-avatar at bounding box center [764, 149] width 27 height 27
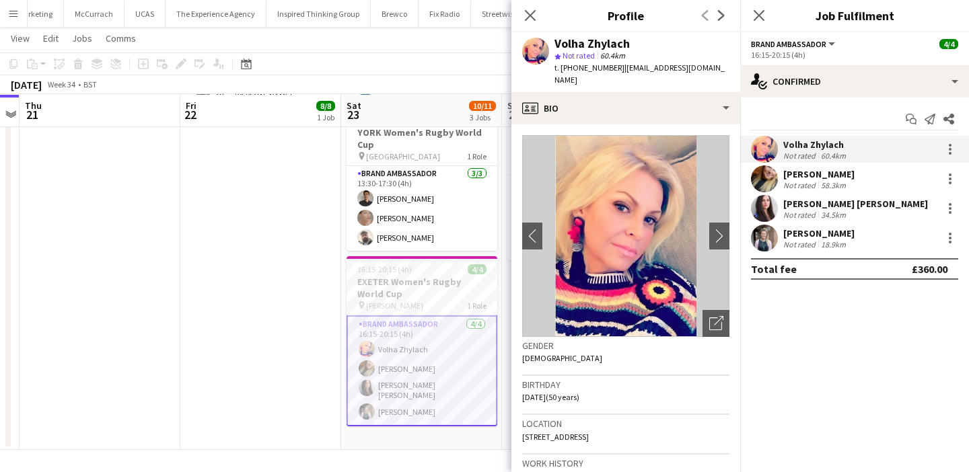
click at [571, 71] on span "t. [PHONE_NUMBER]" at bounding box center [589, 68] width 70 height 10
drag, startPoint x: 571, startPoint y: 71, endPoint x: 560, endPoint y: 71, distance: 10.8
click at [560, 71] on span "t. [PHONE_NUMBER]" at bounding box center [589, 68] width 70 height 10
click at [790, 176] on div "[PERSON_NAME]" at bounding box center [818, 174] width 71 height 12
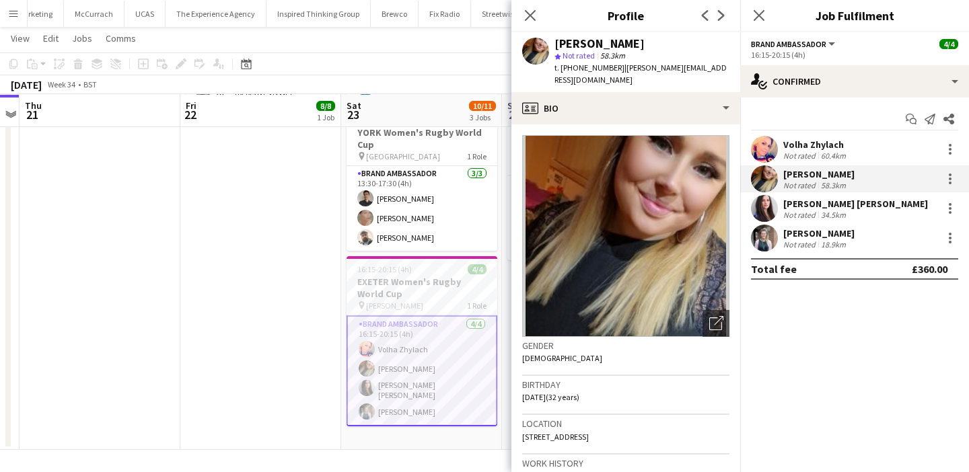
click at [579, 71] on span "t. [PHONE_NUMBER]" at bounding box center [589, 68] width 70 height 10
drag, startPoint x: 579, startPoint y: 71, endPoint x: 562, endPoint y: 71, distance: 16.8
click at [562, 71] on span "t. [PHONE_NUMBER]" at bounding box center [589, 68] width 70 height 10
click at [776, 209] on app-user-avatar at bounding box center [764, 208] width 27 height 27
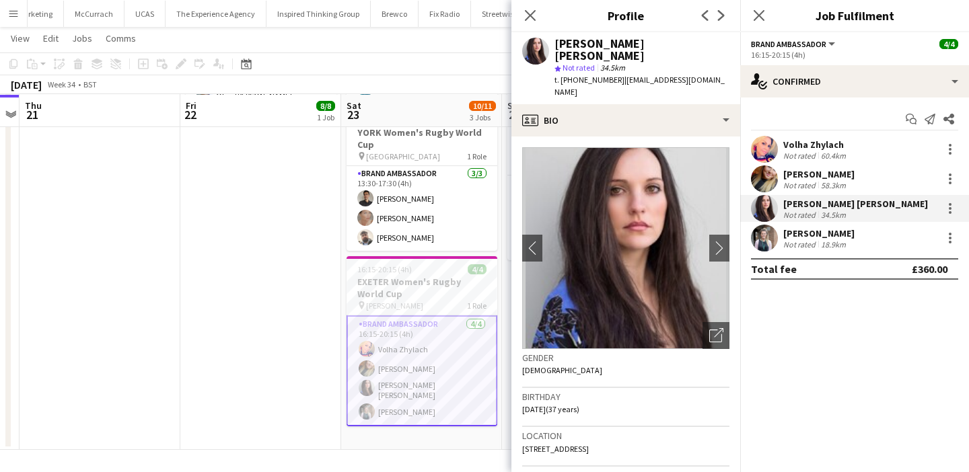
click at [587, 75] on span "t. [PHONE_NUMBER]" at bounding box center [589, 80] width 70 height 10
drag, startPoint x: 587, startPoint y: 68, endPoint x: 561, endPoint y: 68, distance: 26.2
click at [561, 75] on span "t. [PHONE_NUMBER]" at bounding box center [589, 80] width 70 height 10
click at [774, 244] on app-user-avatar at bounding box center [764, 238] width 27 height 27
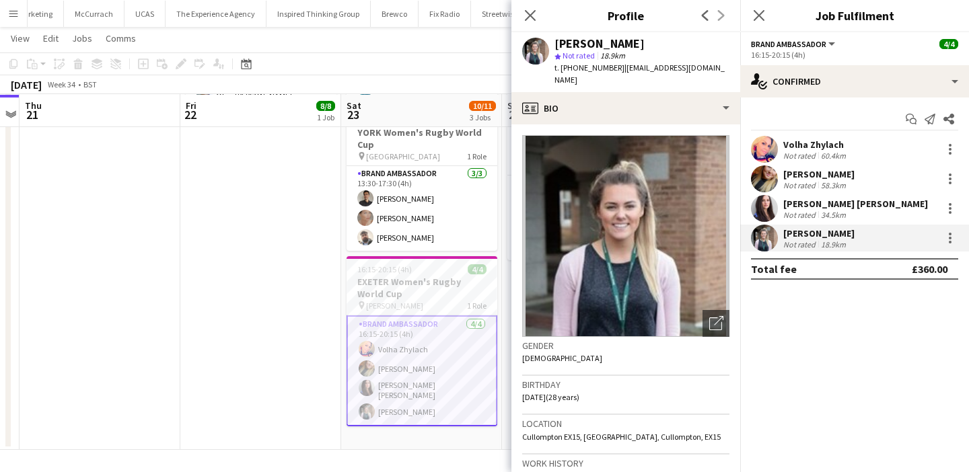
click at [587, 68] on span "t. [PHONE_NUMBER]" at bounding box center [589, 68] width 70 height 10
drag, startPoint x: 587, startPoint y: 68, endPoint x: 562, endPoint y: 68, distance: 24.9
click at [562, 68] on span "t. [PHONE_NUMBER]" at bounding box center [589, 68] width 70 height 10
click at [293, 322] on app-date-cell "15:30-20:30 (5h) 8/8 SUNDERLAND Women's Rugby World Cup pin Stadium Of Light 2 …" at bounding box center [260, 178] width 161 height 544
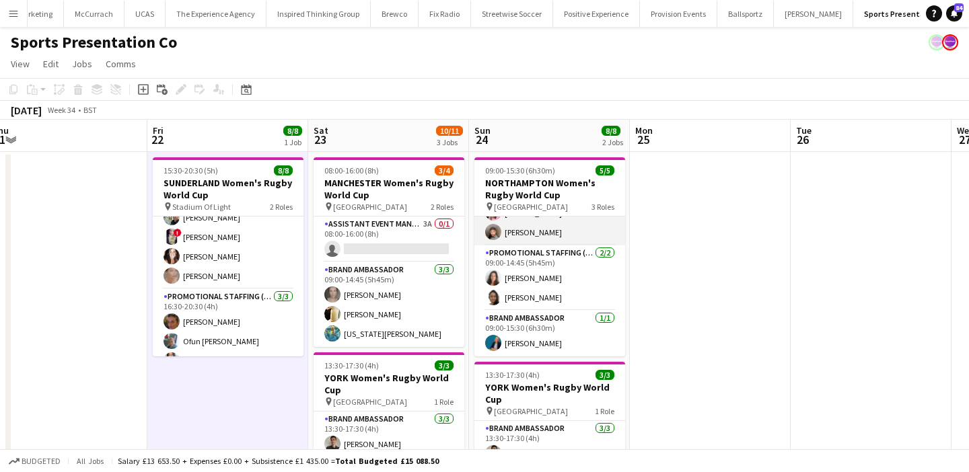
scroll to position [0, 0]
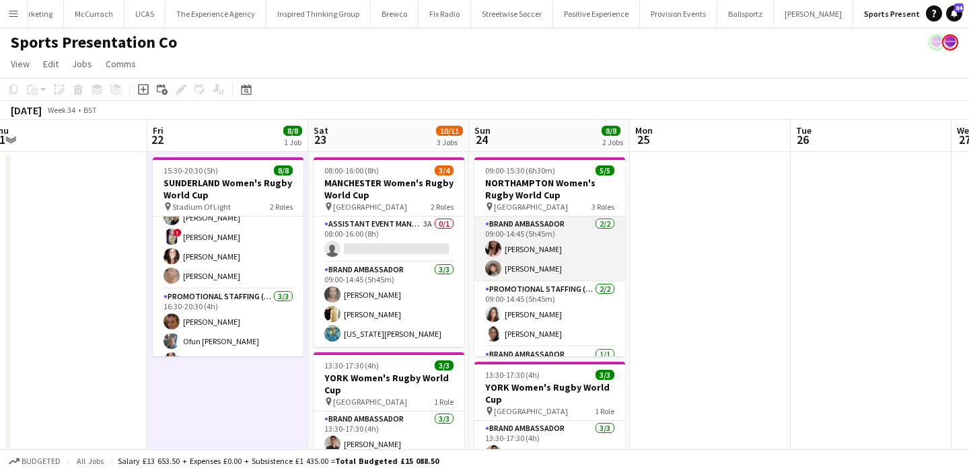
click at [561, 254] on app-card-role "Brand Ambassador [DATE] 09:00-14:45 (5h45m) [PERSON_NAME] [PERSON_NAME]" at bounding box center [549, 249] width 151 height 65
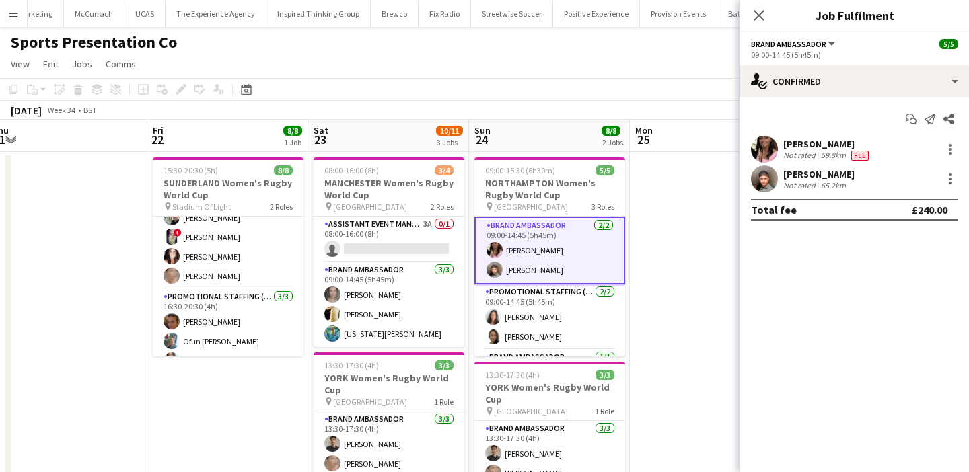
click at [749, 155] on div "[PERSON_NAME] Not rated 59.8km Fee" at bounding box center [854, 149] width 229 height 27
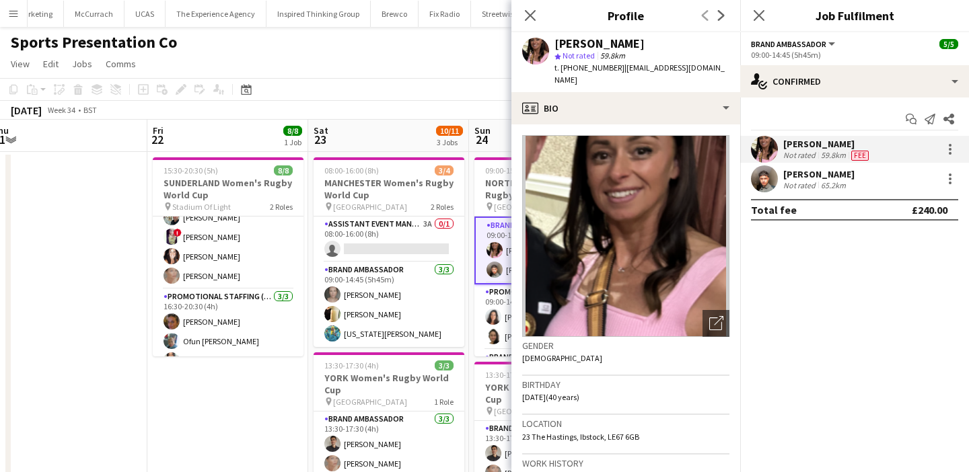
click at [588, 69] on span "t. [PHONE_NUMBER]" at bounding box center [589, 68] width 70 height 10
drag, startPoint x: 588, startPoint y: 69, endPoint x: 560, endPoint y: 69, distance: 27.6
click at [560, 69] on span "t. [PHONE_NUMBER]" at bounding box center [589, 68] width 70 height 10
click at [769, 174] on app-user-avatar at bounding box center [764, 178] width 27 height 27
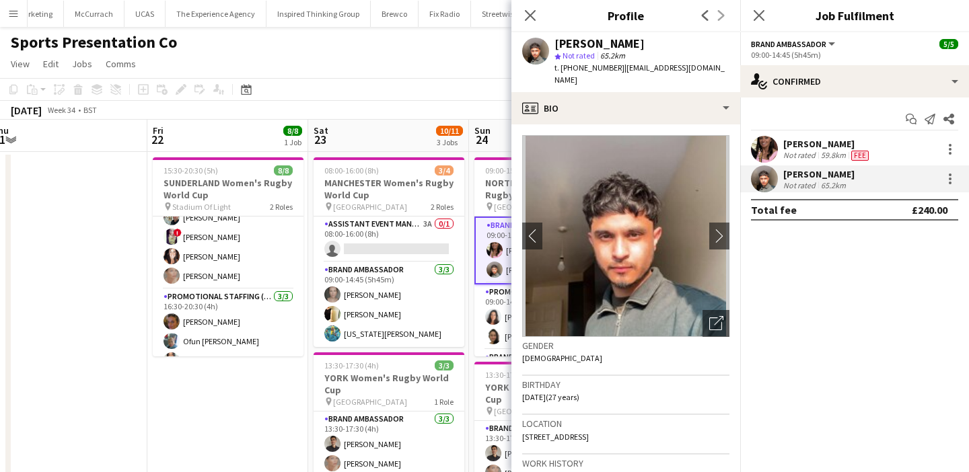
click at [585, 68] on span "t. [PHONE_NUMBER]" at bounding box center [589, 68] width 70 height 10
drag, startPoint x: 585, startPoint y: 68, endPoint x: 561, endPoint y: 68, distance: 23.5
click at [561, 68] on span "t. [PHONE_NUMBER]" at bounding box center [589, 68] width 70 height 10
click at [494, 313] on app-user-avatar at bounding box center [493, 321] width 16 height 16
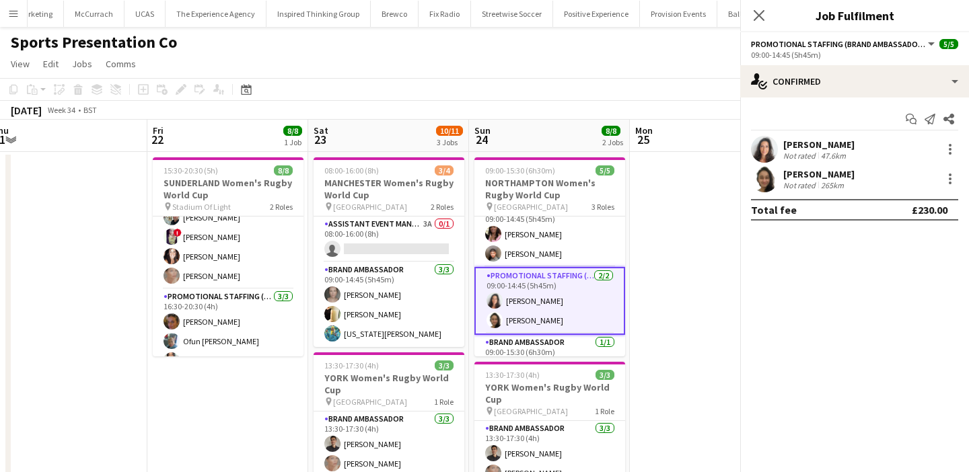
scroll to position [13, 0]
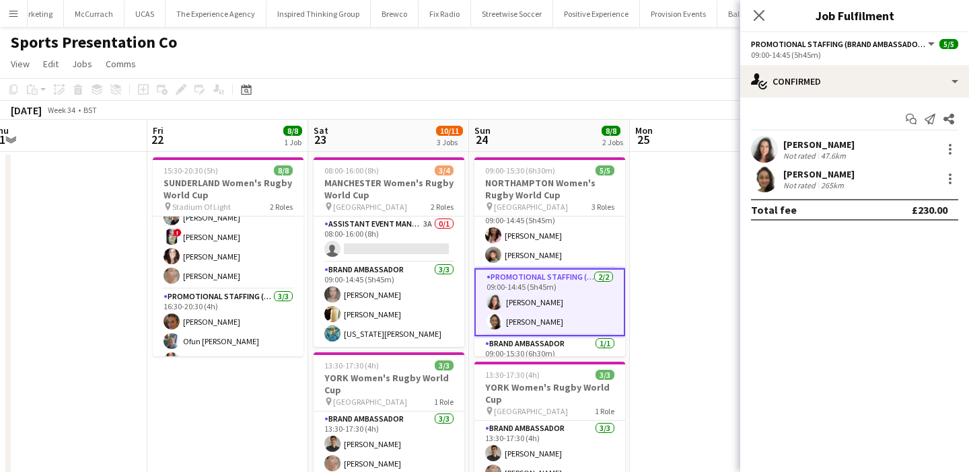
click at [780, 135] on div "Start chat Send notification Share [PERSON_NAME] Not rated 47.6km [PERSON_NAME]…" at bounding box center [854, 165] width 229 height 134
click at [786, 147] on div "[PERSON_NAME]" at bounding box center [818, 145] width 71 height 12
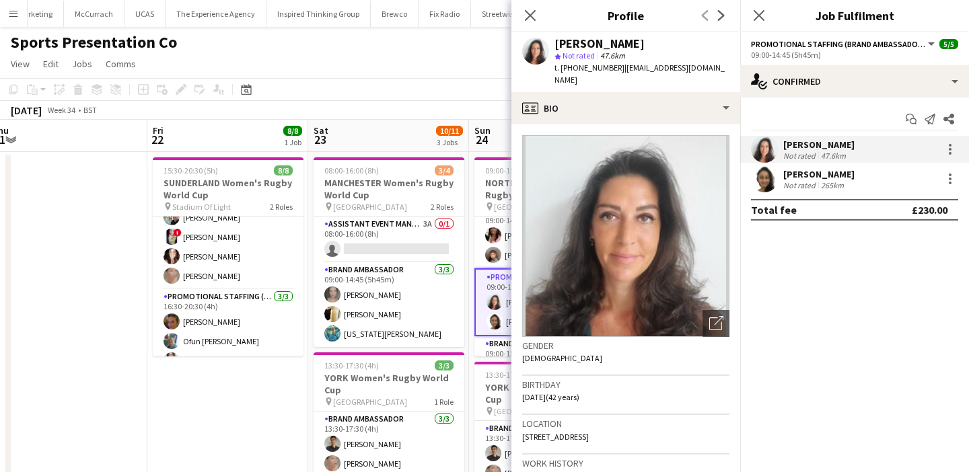
click at [581, 71] on span "t. [PHONE_NUMBER]" at bounding box center [589, 68] width 70 height 10
drag, startPoint x: 581, startPoint y: 71, endPoint x: 561, endPoint y: 71, distance: 19.5
click at [561, 71] on span "t. [PHONE_NUMBER]" at bounding box center [589, 68] width 70 height 10
click at [769, 191] on app-user-avatar at bounding box center [764, 178] width 27 height 27
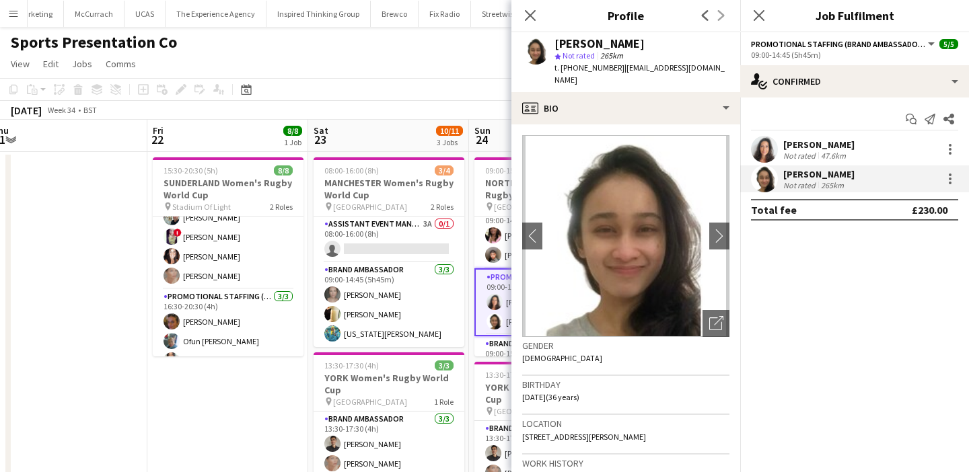
click at [585, 66] on span "t. [PHONE_NUMBER]" at bounding box center [589, 68] width 70 height 10
drag, startPoint x: 585, startPoint y: 66, endPoint x: 560, endPoint y: 66, distance: 24.2
click at [560, 66] on span "t. [PHONE_NUMBER]" at bounding box center [589, 68] width 70 height 10
click at [481, 97] on app-toolbar "Copy Paste Paste Command V Paste with crew Command Shift V Paste linked Job [GE…" at bounding box center [484, 89] width 969 height 23
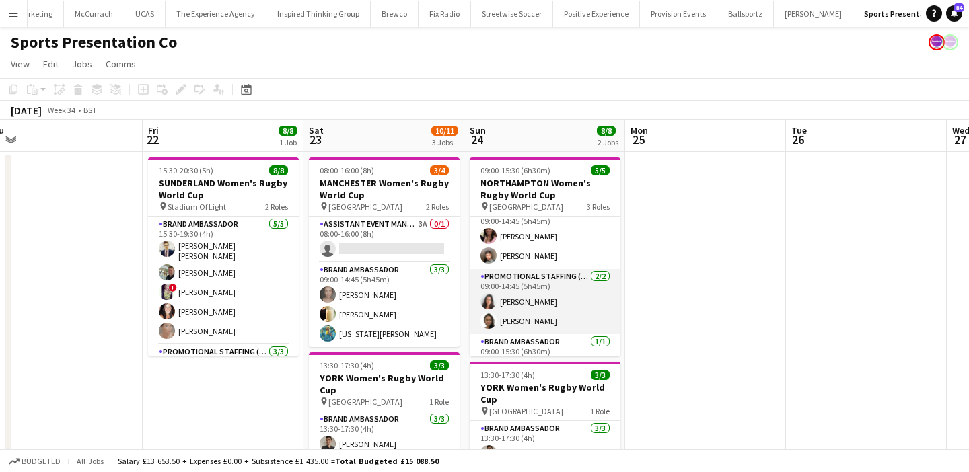
scroll to position [0, 0]
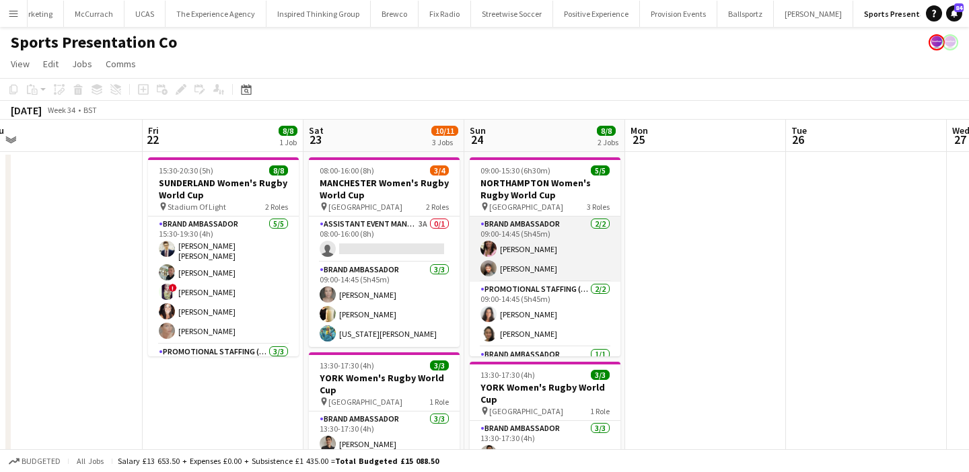
click at [579, 256] on app-card-role "Brand Ambassador [DATE] 09:00-14:45 (5h45m) [PERSON_NAME] [PERSON_NAME]" at bounding box center [545, 249] width 151 height 65
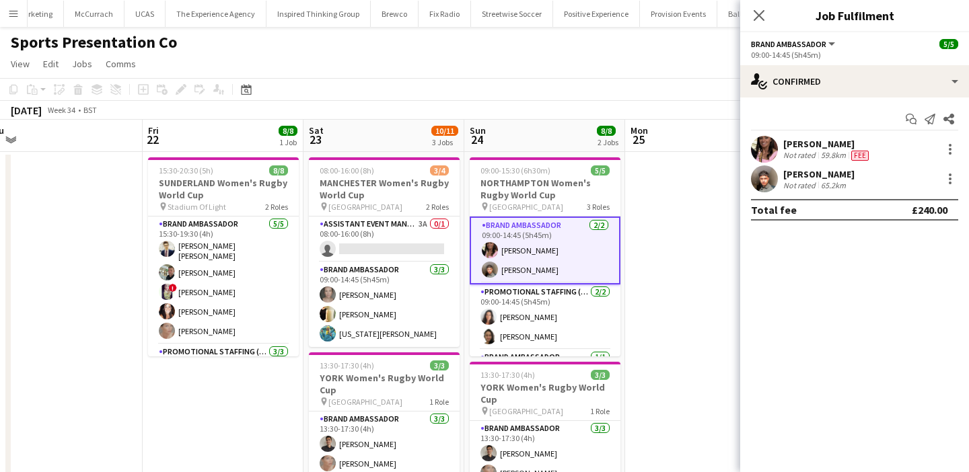
click at [790, 141] on div "[PERSON_NAME]" at bounding box center [827, 144] width 88 height 12
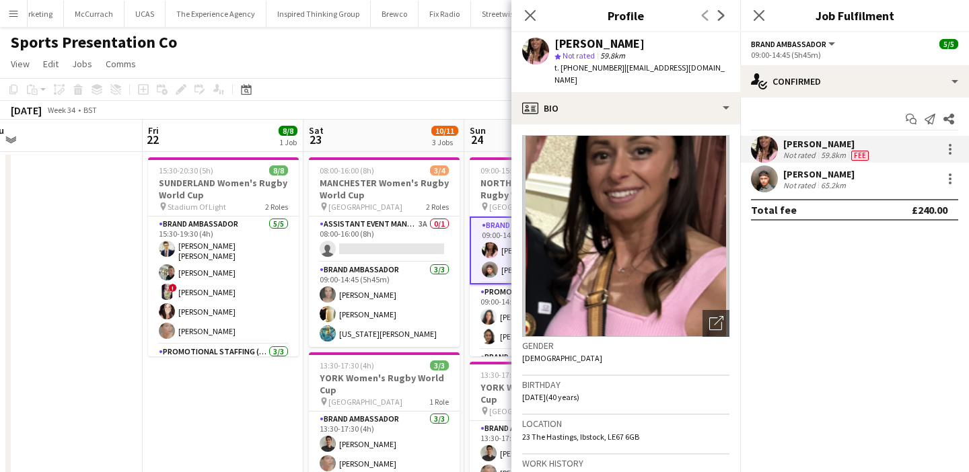
click at [569, 75] on div "[PERSON_NAME] star Not rated 59.8km t. [PHONE_NUMBER] | [EMAIL_ADDRESS][DOMAIN_…" at bounding box center [625, 62] width 229 height 60
click at [569, 71] on span "t. [PHONE_NUMBER]" at bounding box center [589, 68] width 70 height 10
drag, startPoint x: 569, startPoint y: 71, endPoint x: 562, endPoint y: 71, distance: 7.4
click at [562, 71] on span "t. [PHONE_NUMBER]" at bounding box center [589, 68] width 70 height 10
